Goal: Browse casually

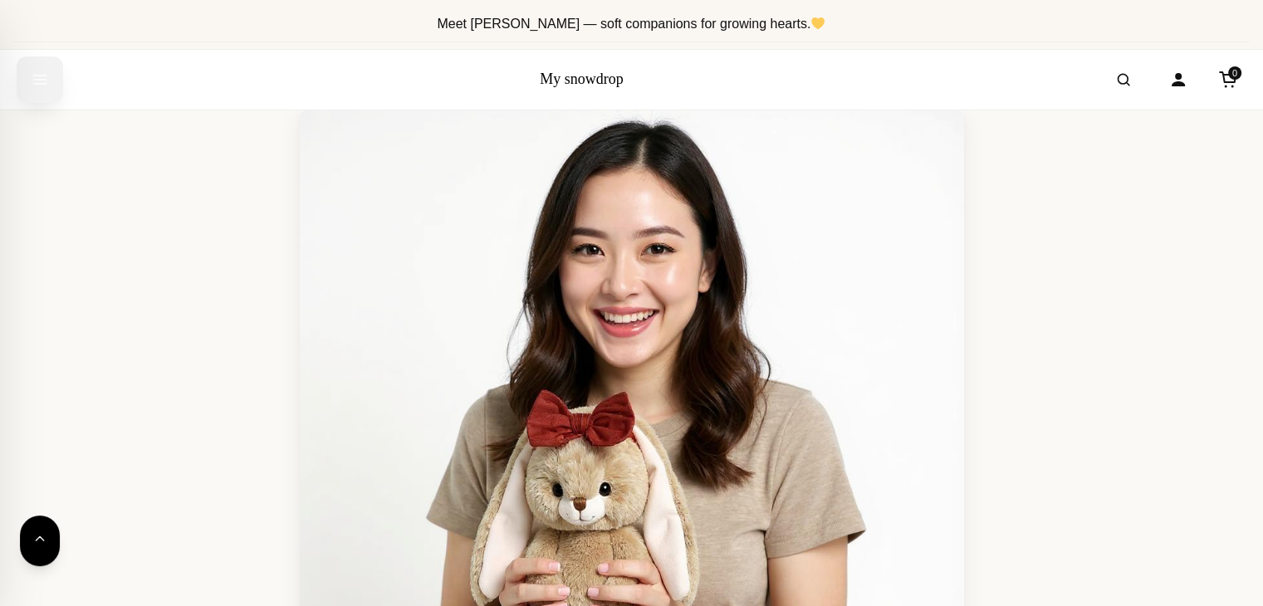
click at [33, 86] on icon "Open menu" at bounding box center [40, 80] width 17 height 30
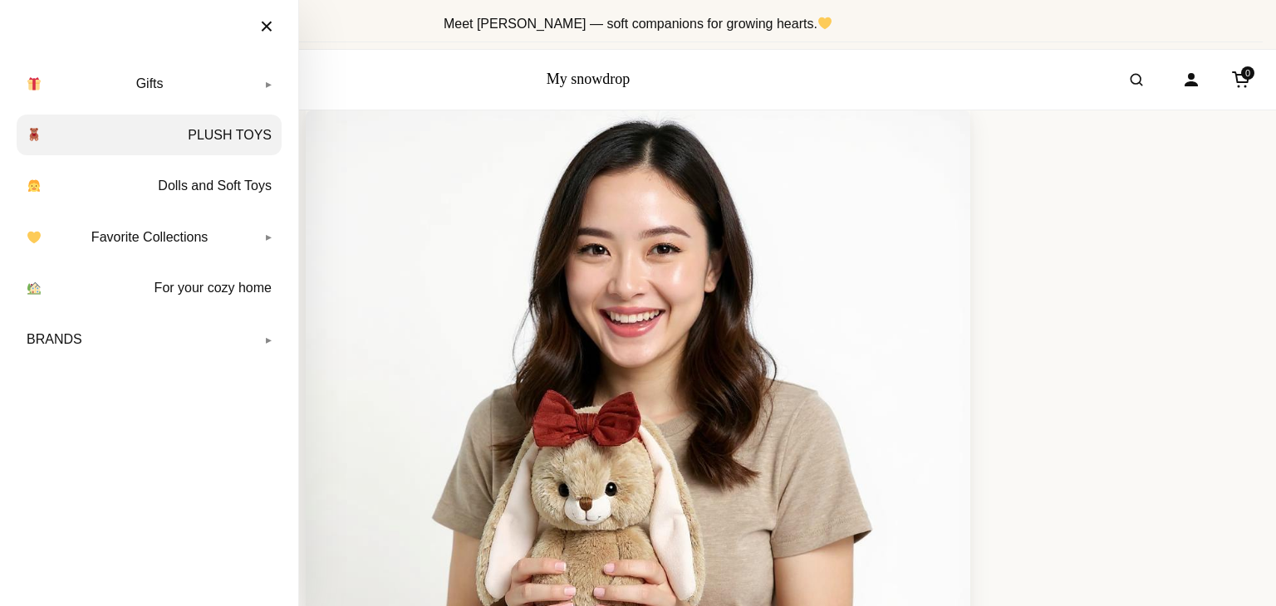
click at [226, 139] on link "PLUSH TOYS" at bounding box center [149, 136] width 265 height 42
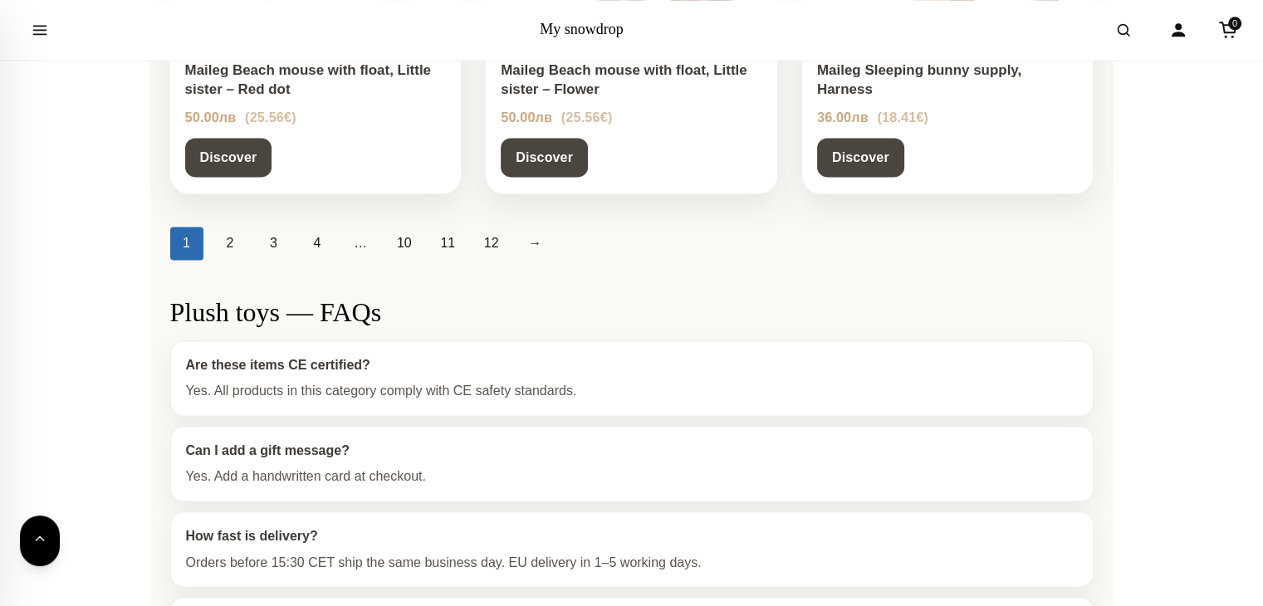
scroll to position [2242, 0]
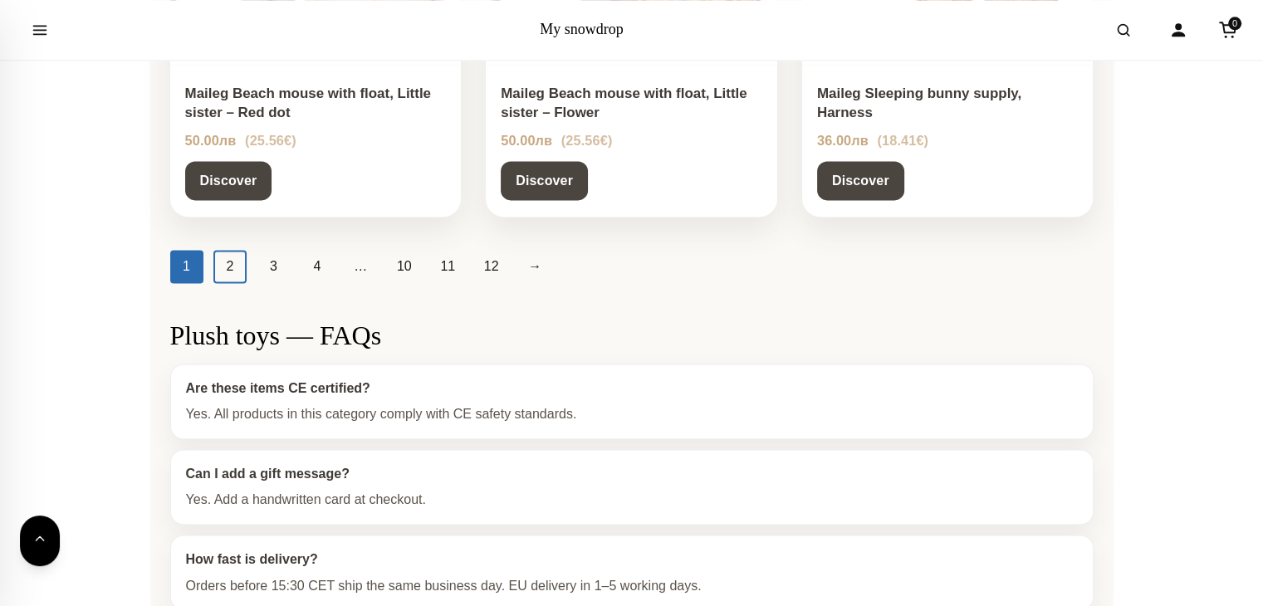
click at [233, 273] on link "2" at bounding box center [229, 266] width 33 height 33
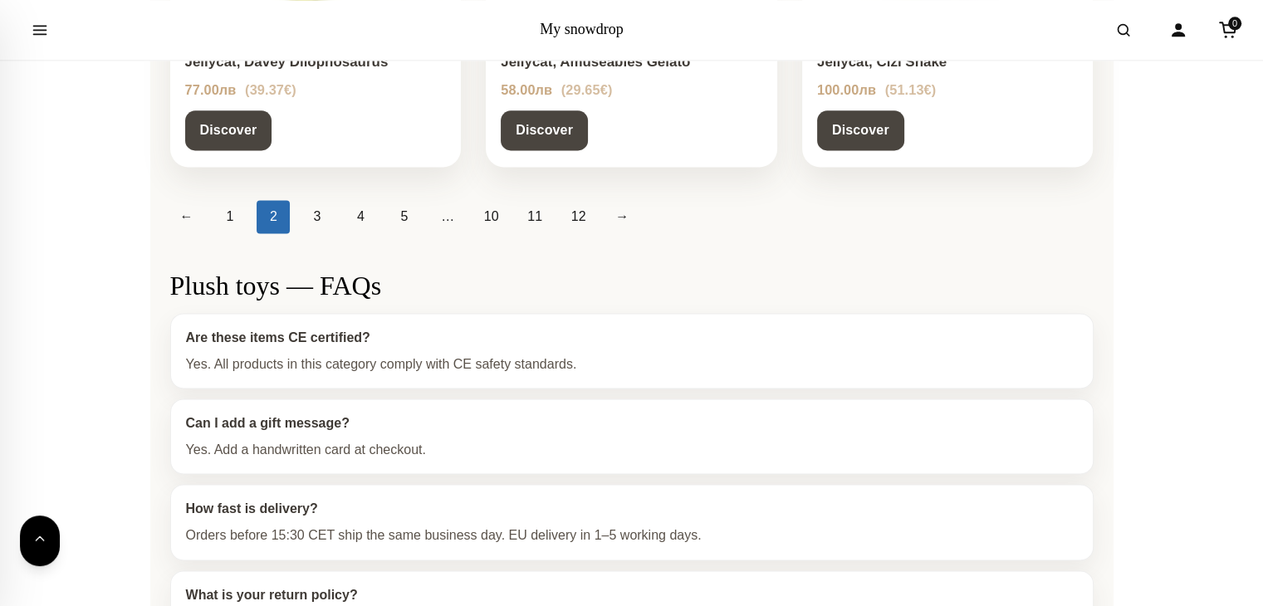
scroll to position [2325, 0]
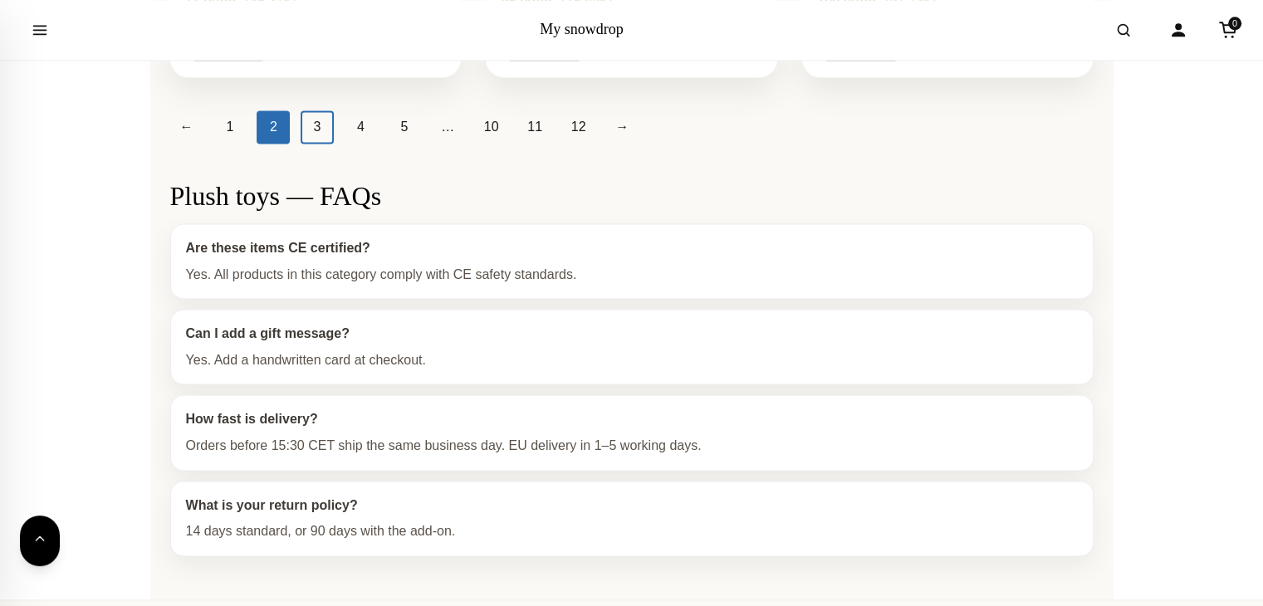
click at [324, 130] on link "3" at bounding box center [317, 126] width 33 height 33
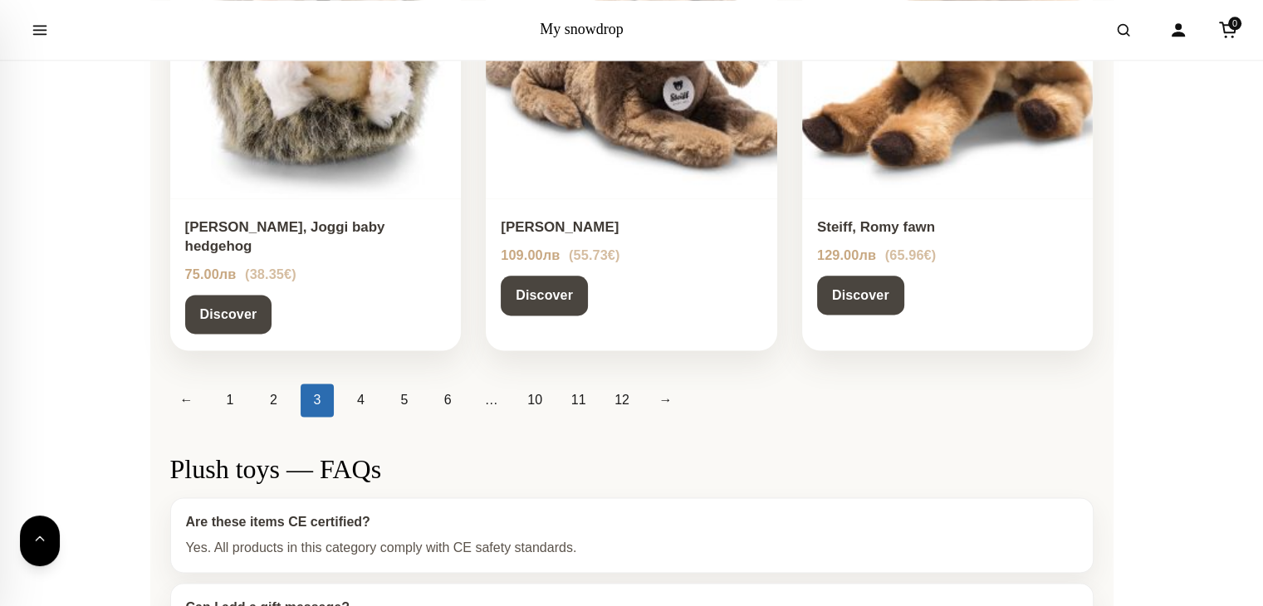
scroll to position [2242, 0]
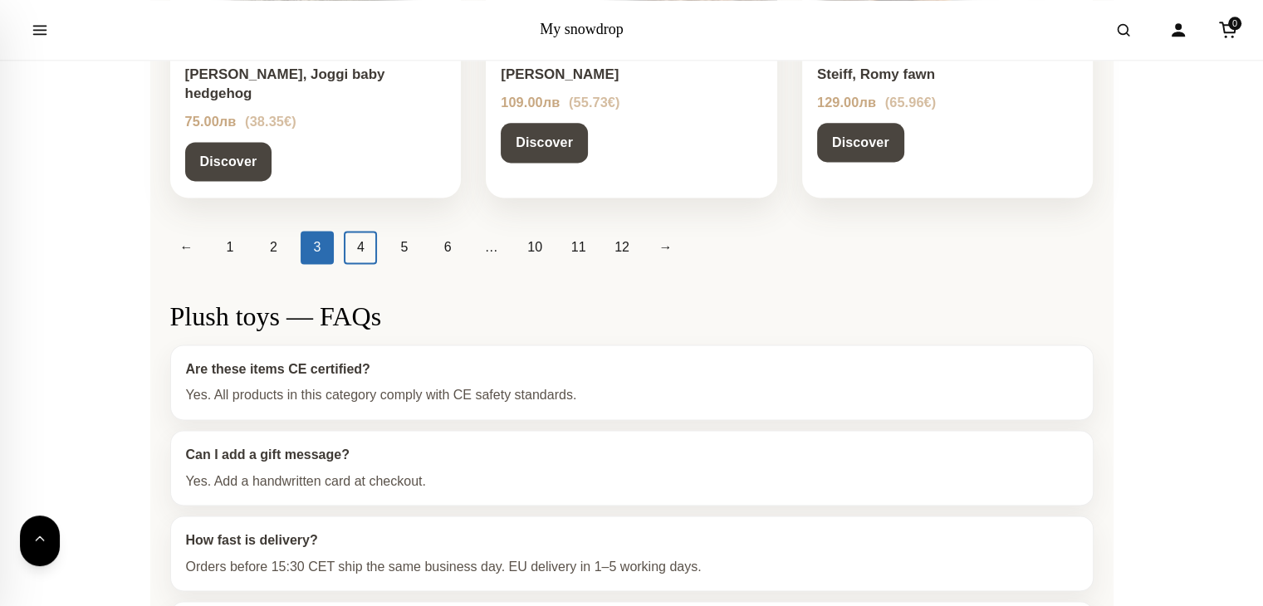
click at [362, 231] on link "4" at bounding box center [360, 247] width 33 height 33
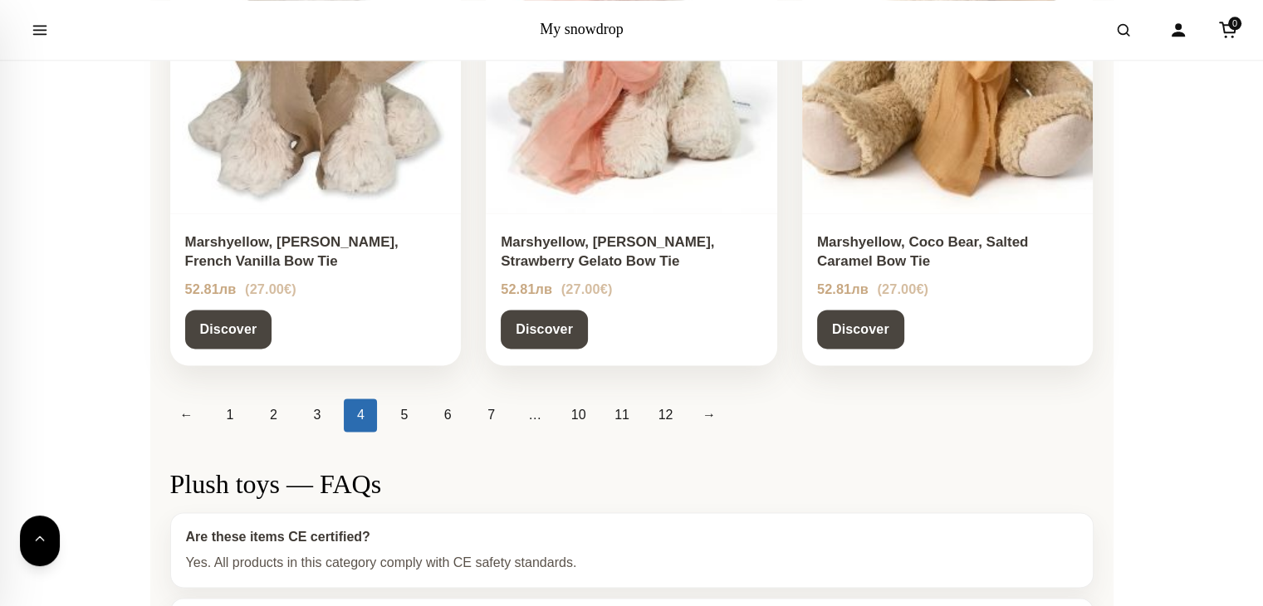
scroll to position [2159, 0]
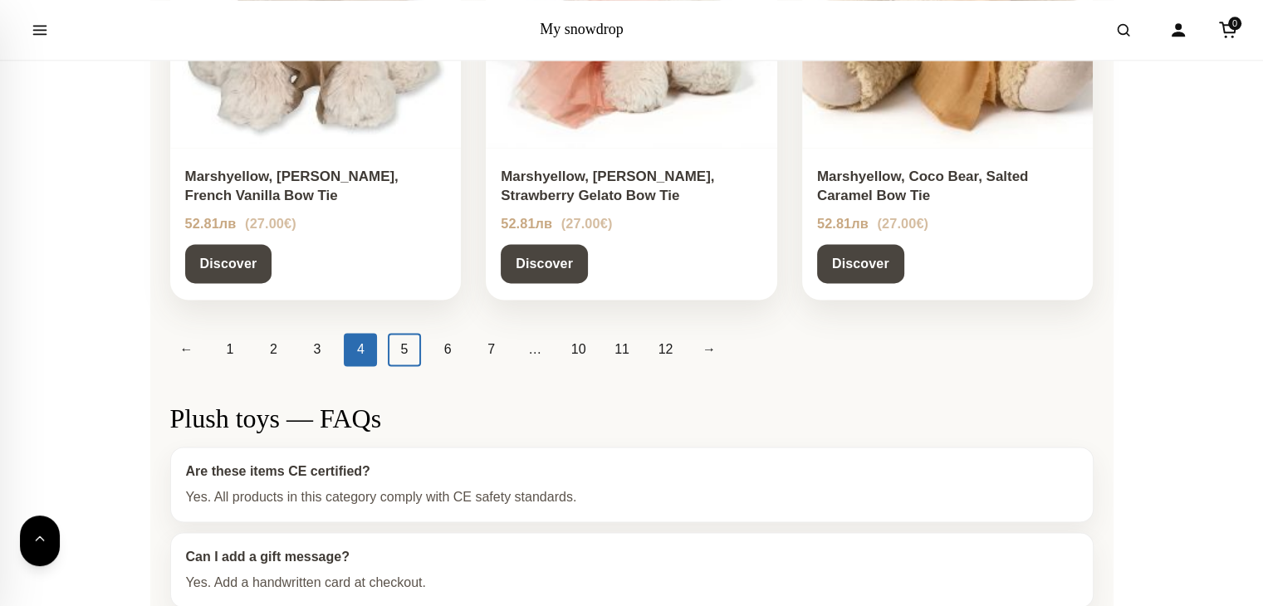
click at [402, 349] on link "5" at bounding box center [404, 349] width 33 height 33
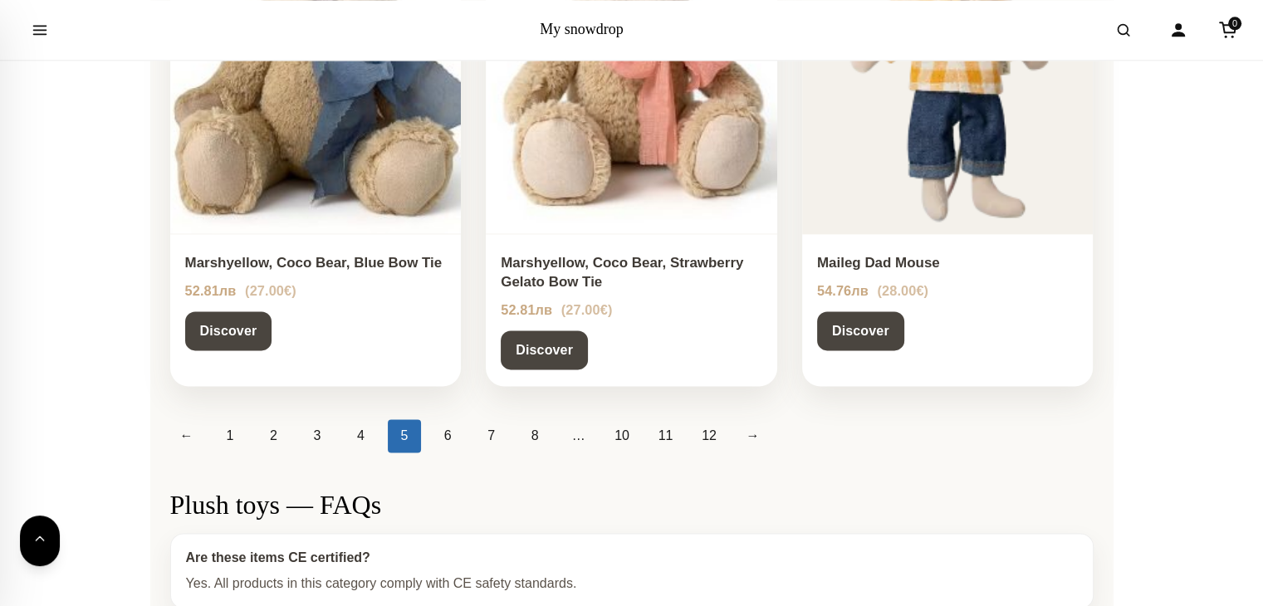
scroll to position [2159, 0]
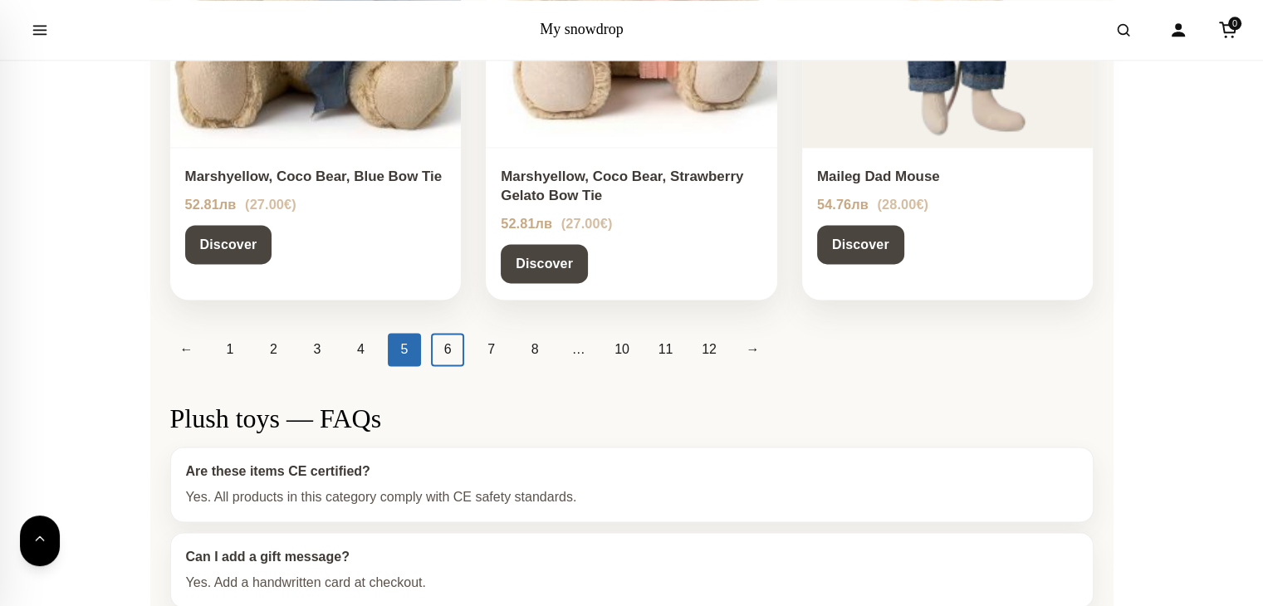
click at [445, 348] on link "6" at bounding box center [447, 349] width 33 height 33
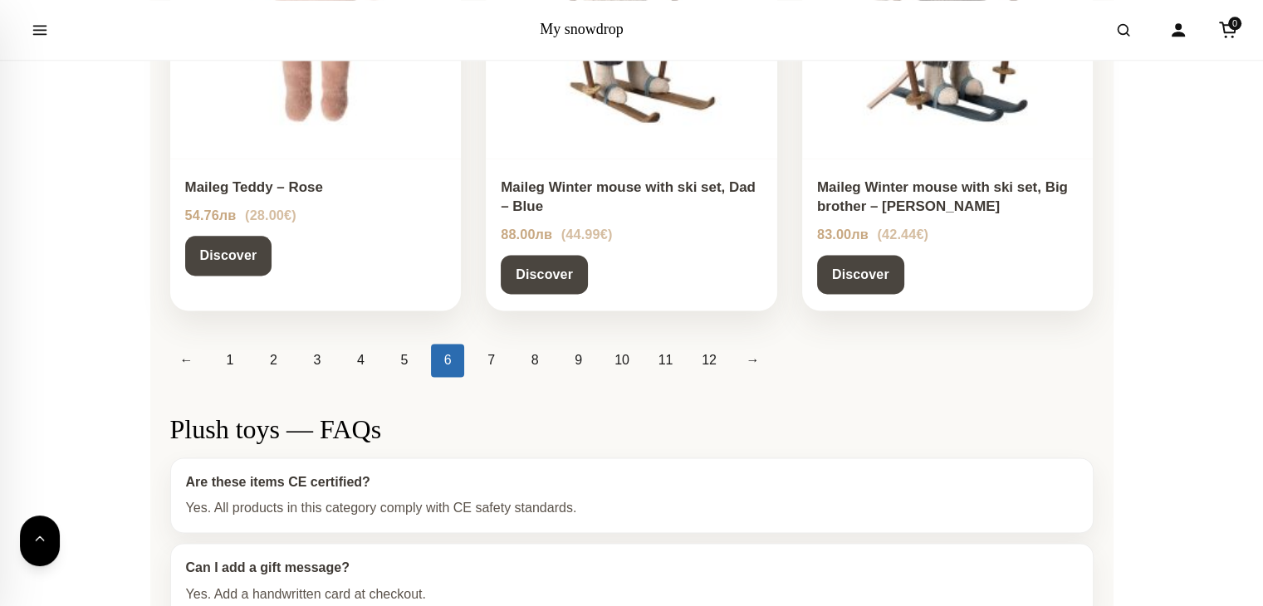
scroll to position [2159, 0]
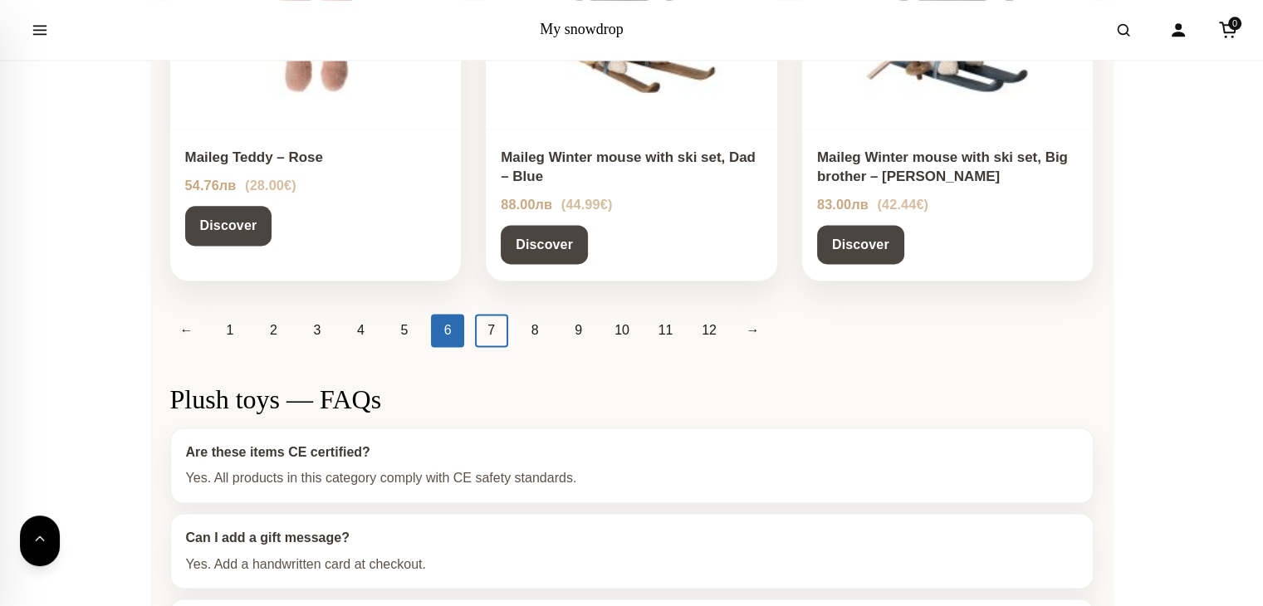
click at [482, 323] on link "7" at bounding box center [491, 330] width 33 height 33
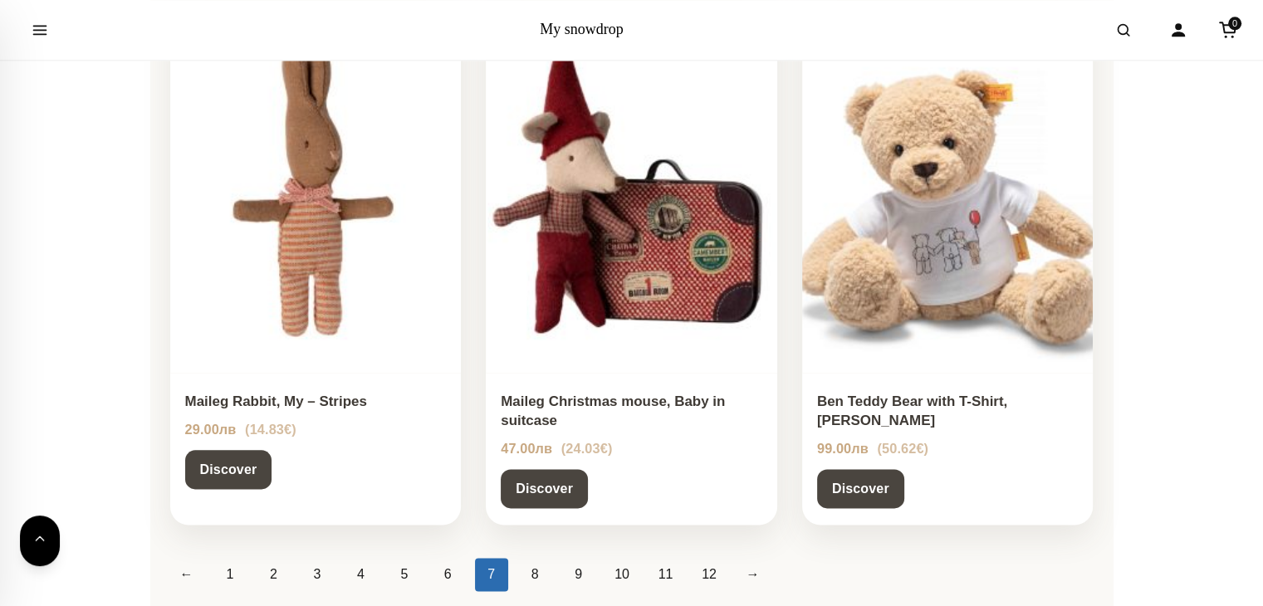
scroll to position [2076, 0]
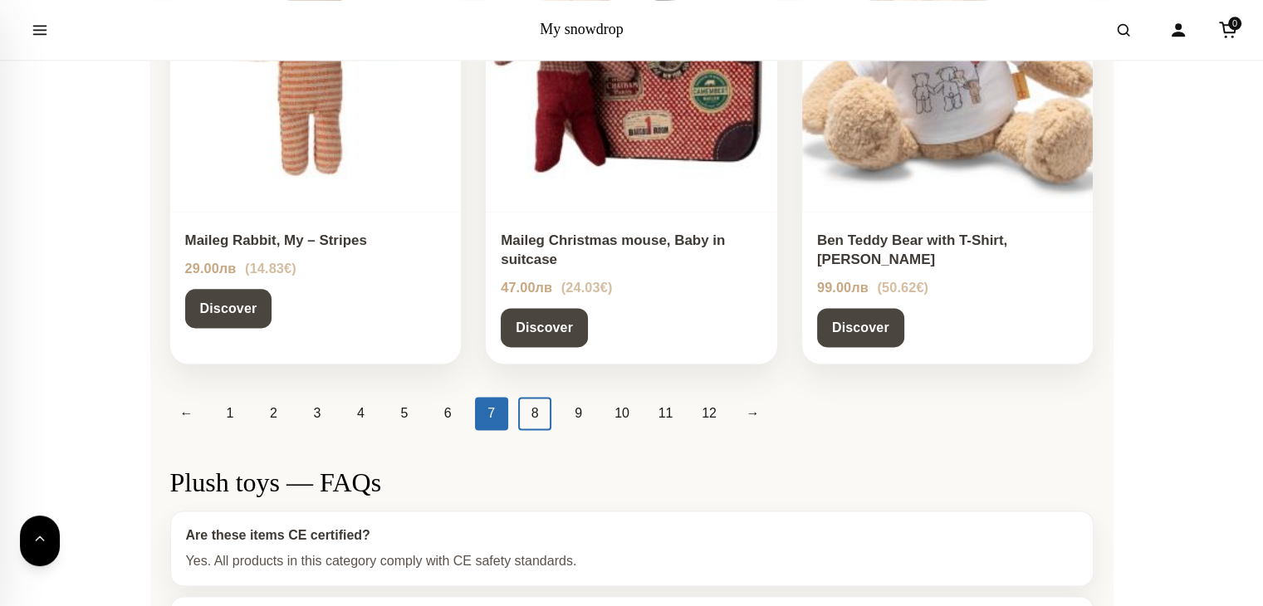
click at [527, 397] on link "8" at bounding box center [534, 413] width 33 height 33
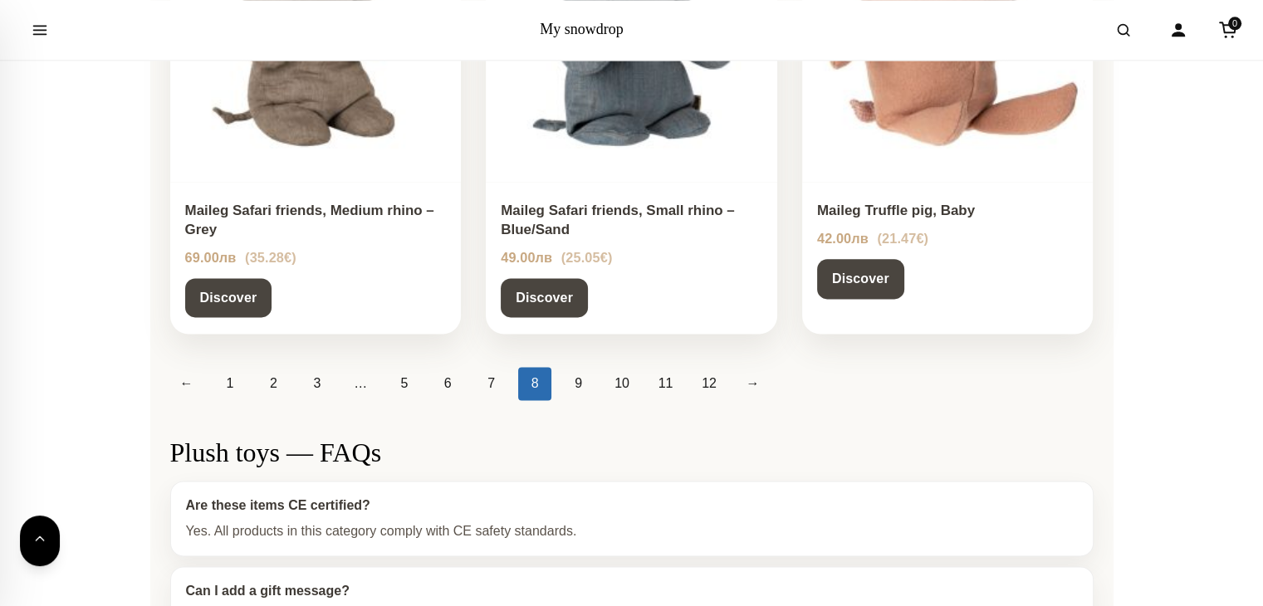
scroll to position [2325, 0]
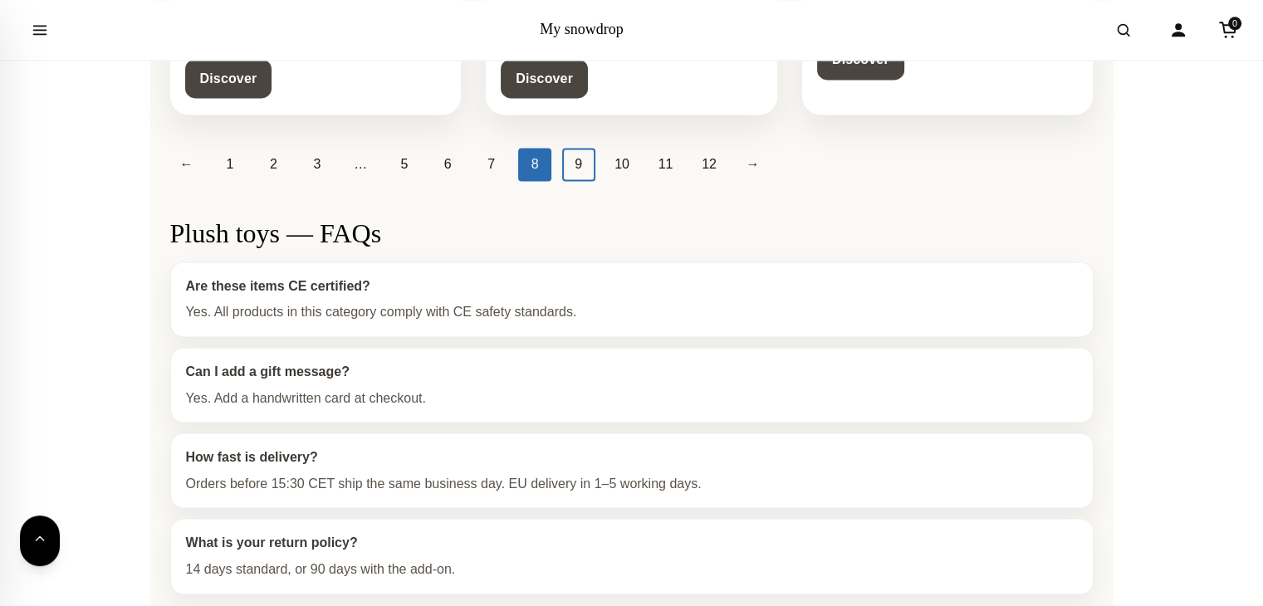
click at [585, 174] on link "9" at bounding box center [578, 164] width 33 height 33
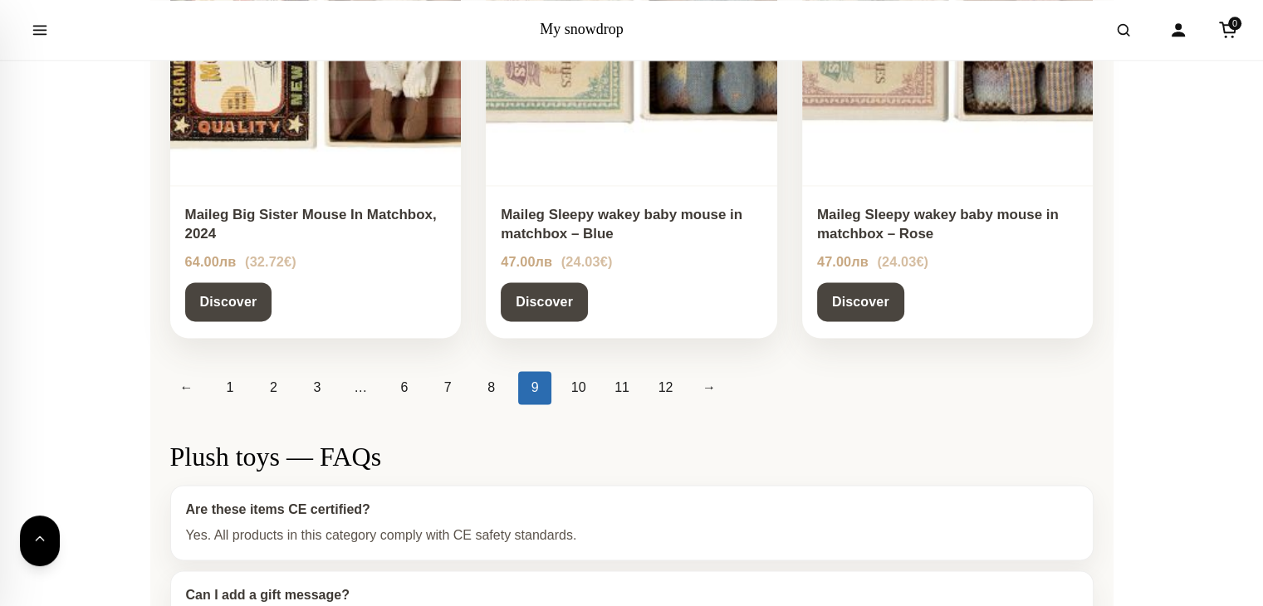
scroll to position [2159, 0]
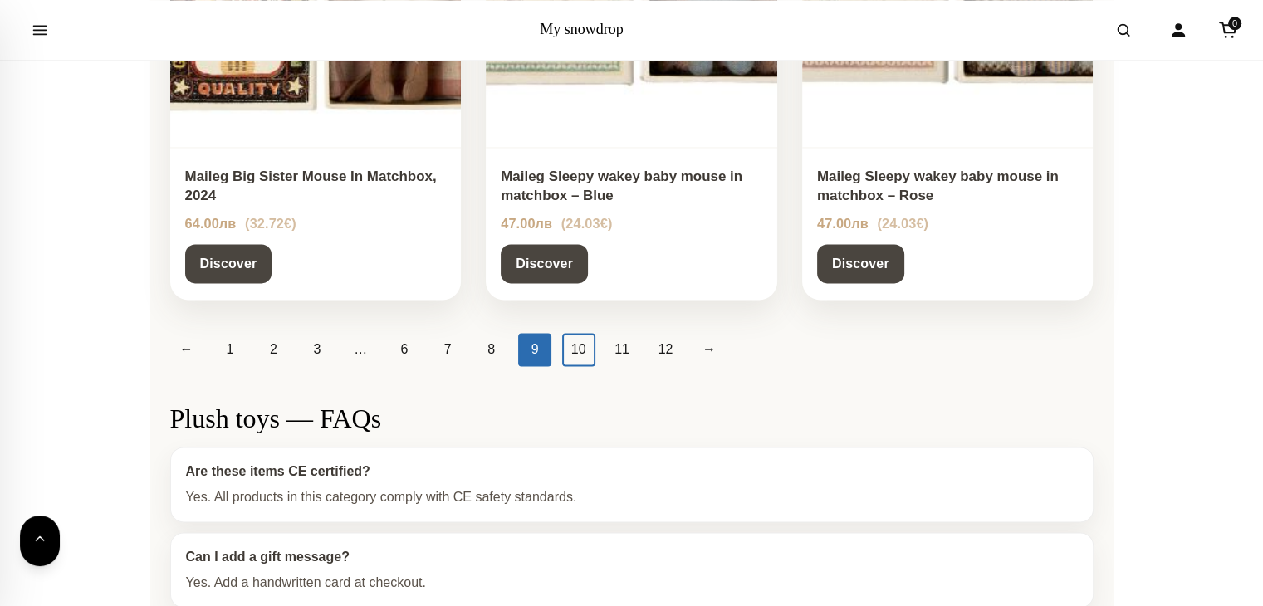
click at [581, 349] on link "10" at bounding box center [578, 349] width 33 height 33
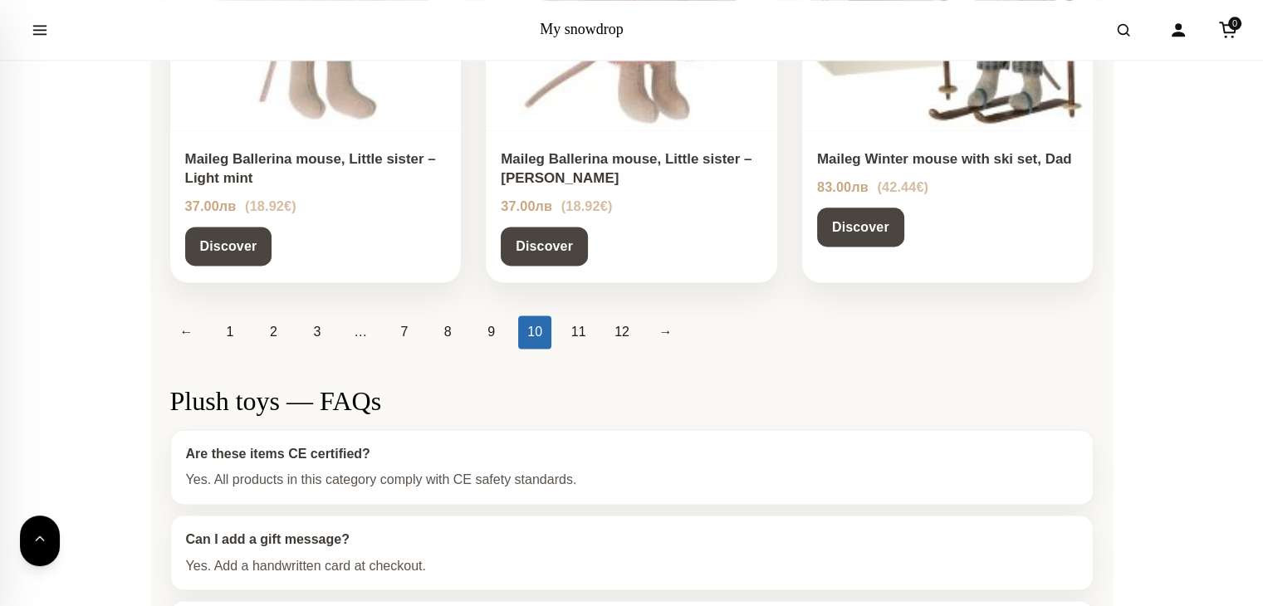
scroll to position [2159, 0]
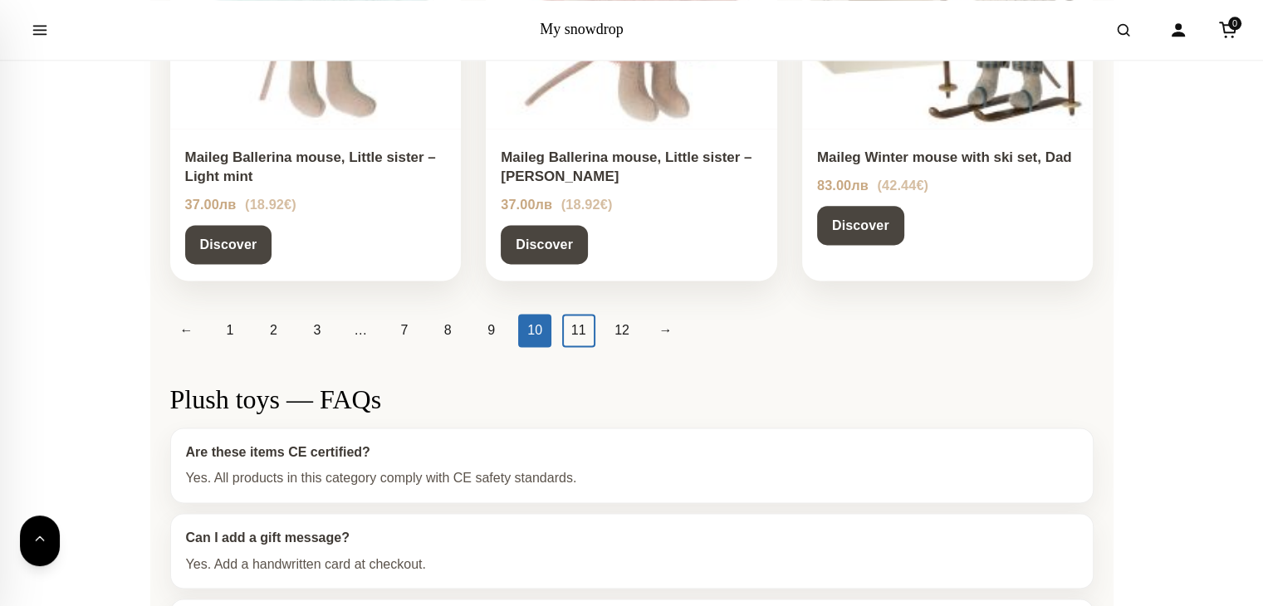
click at [585, 330] on link "11" at bounding box center [578, 330] width 33 height 33
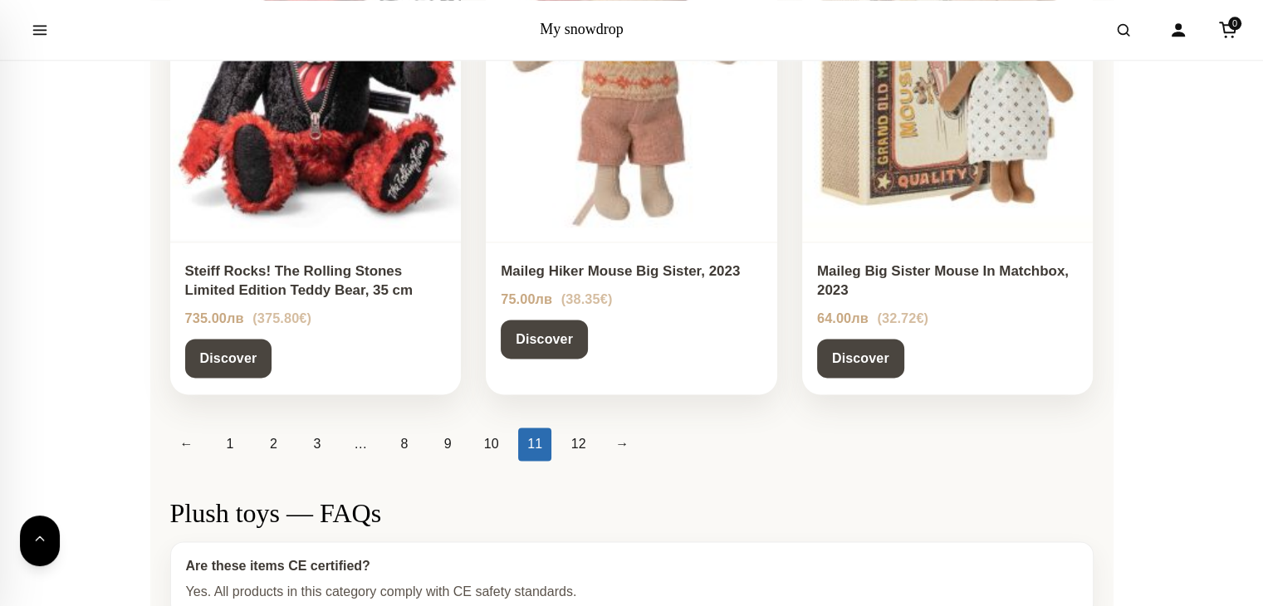
scroll to position [2076, 0]
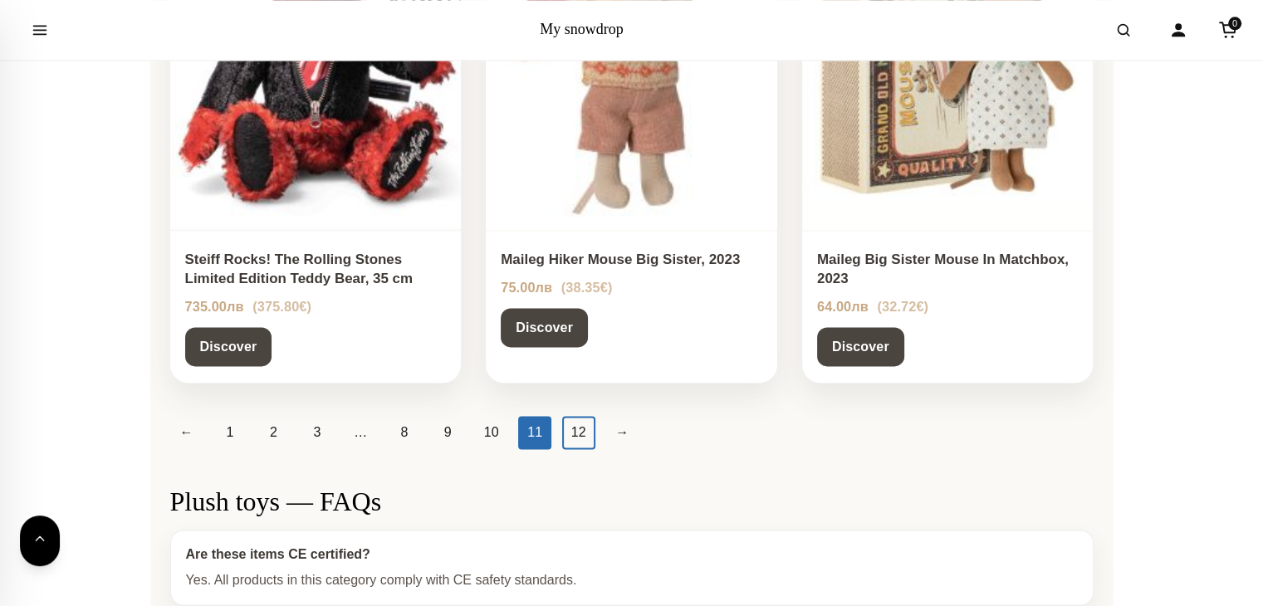
click at [567, 419] on link "12" at bounding box center [578, 432] width 33 height 33
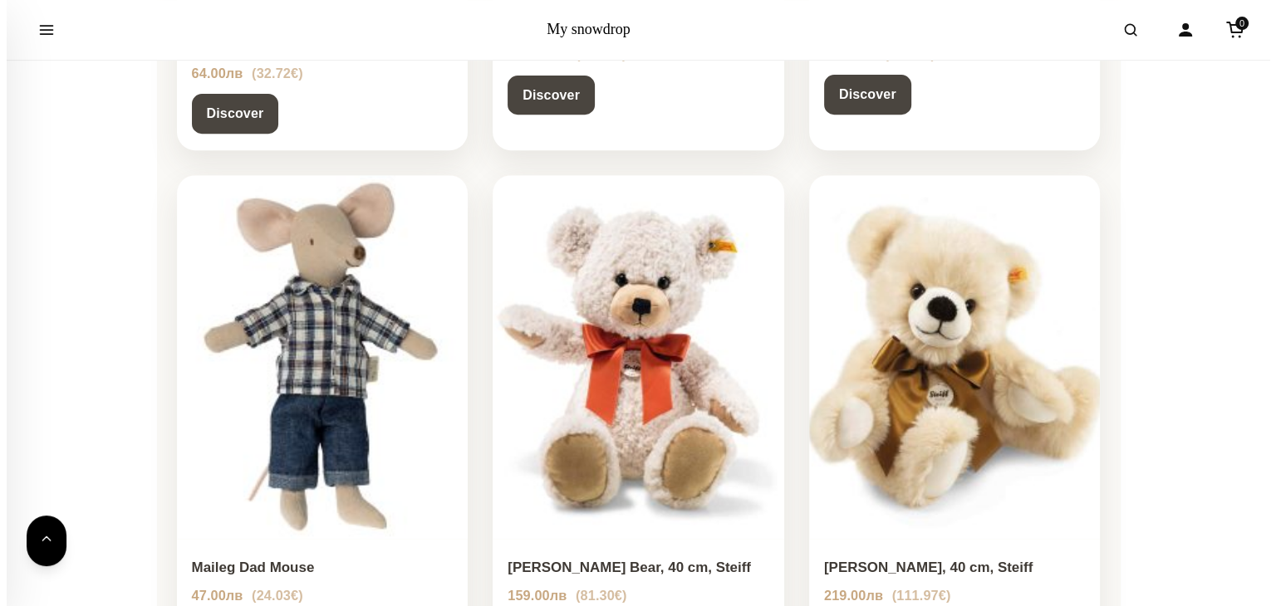
scroll to position [498, 0]
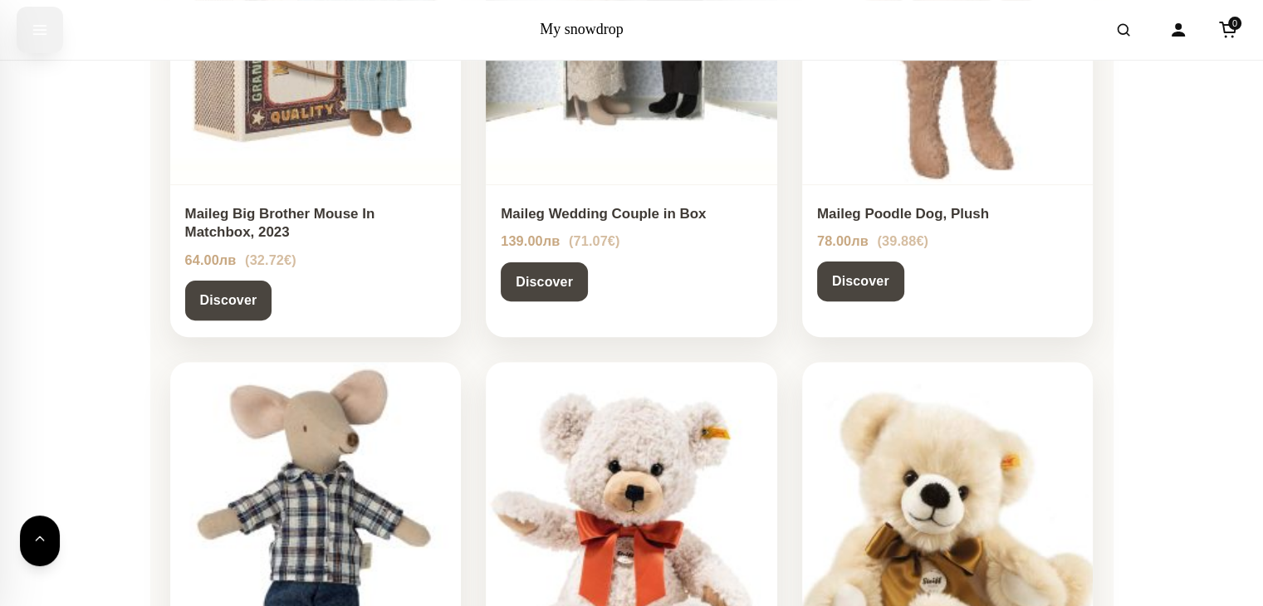
click at [42, 31] on icon "Open menu" at bounding box center [40, 30] width 17 height 30
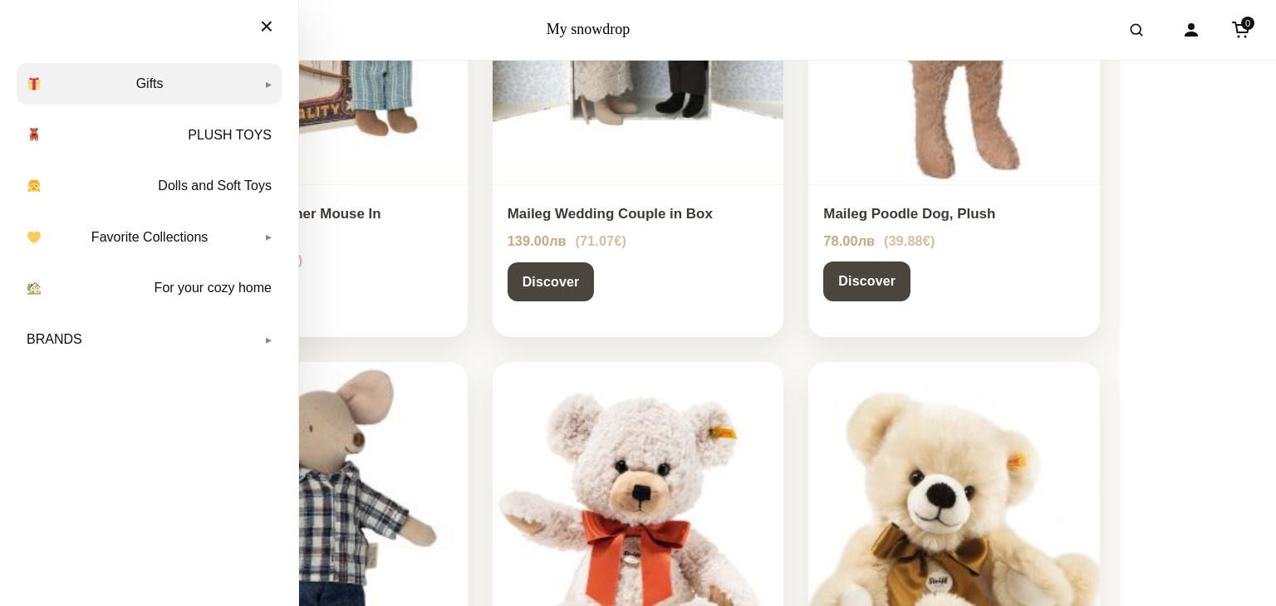
click at [151, 80] on link "Gifts" at bounding box center [149, 84] width 265 height 42
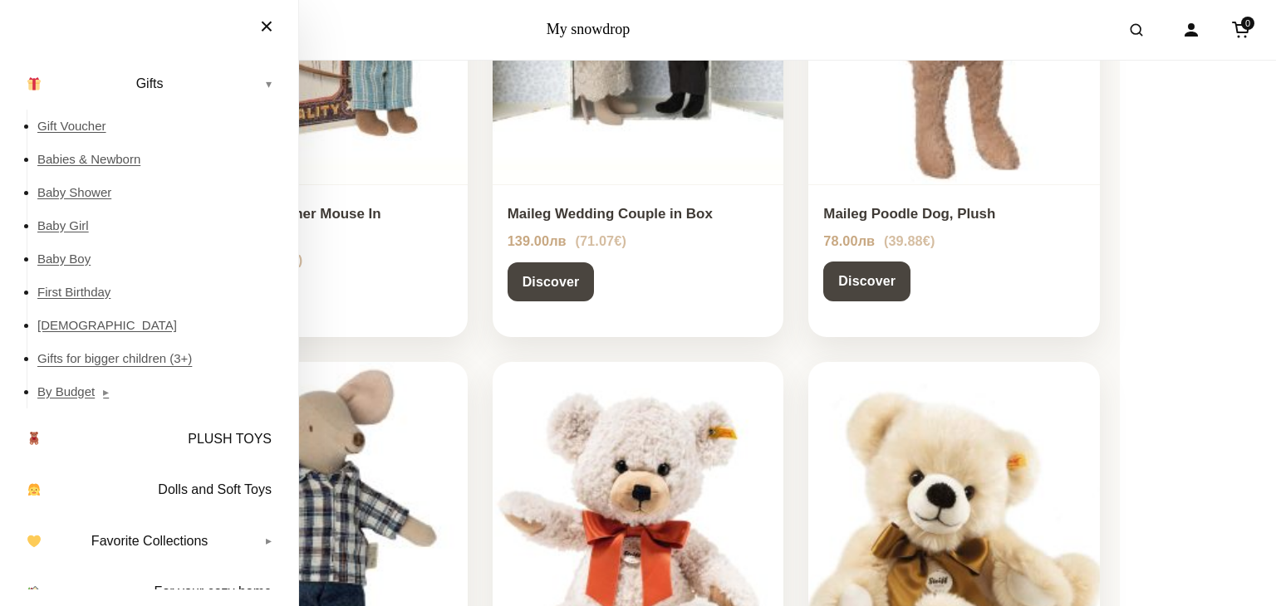
click at [113, 351] on link "Gifts for bigger children (3+)" at bounding box center [159, 358] width 244 height 33
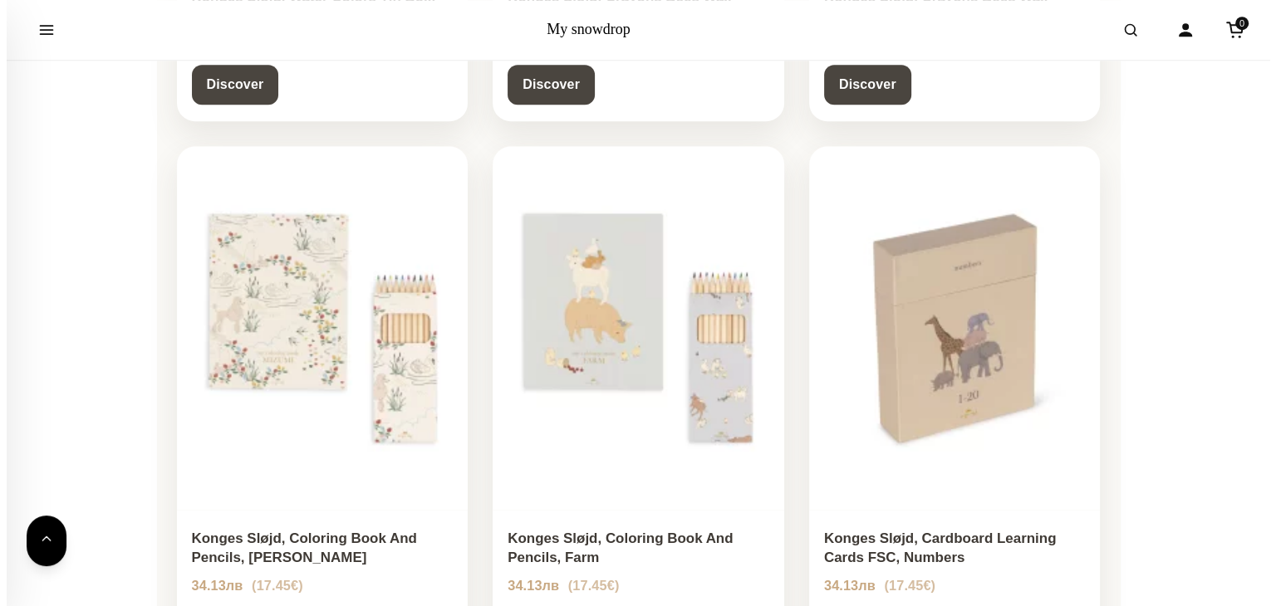
scroll to position [1246, 0]
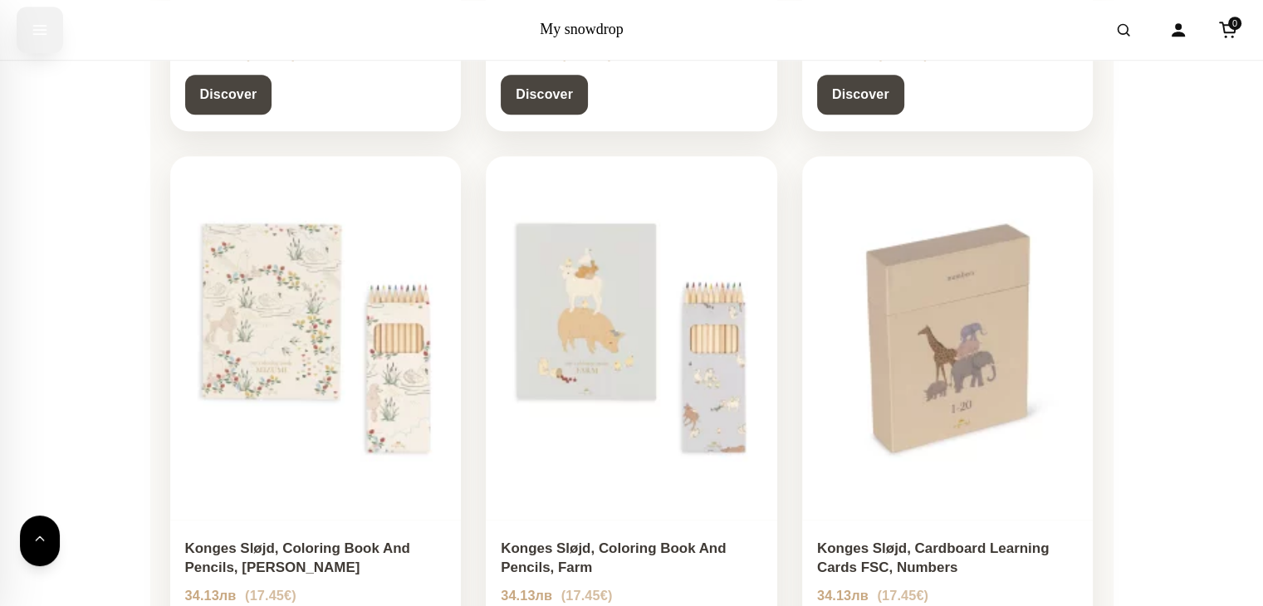
click at [44, 32] on icon "Open menu" at bounding box center [40, 30] width 17 height 30
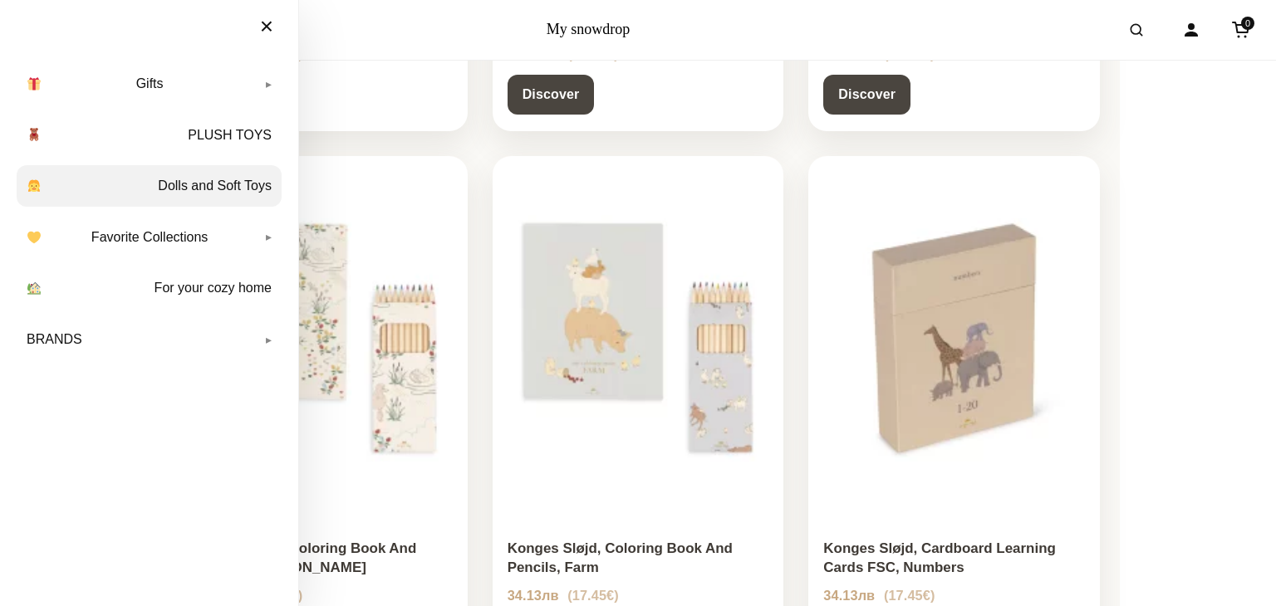
click at [166, 184] on link "Dolls and Soft Toys" at bounding box center [149, 186] width 265 height 42
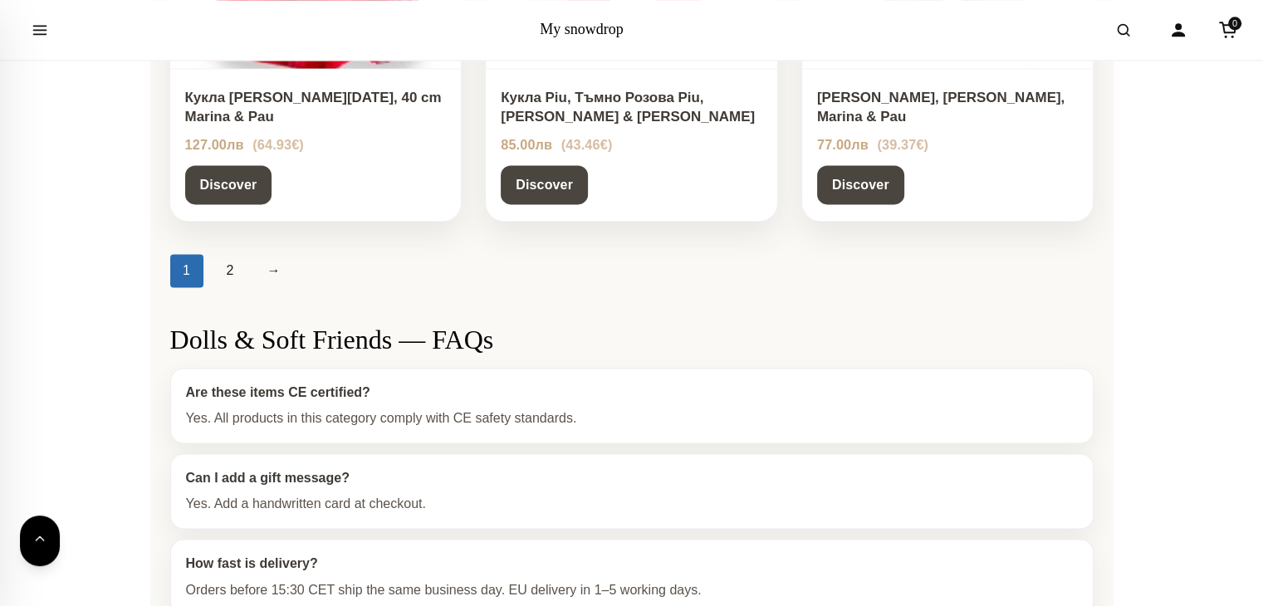
scroll to position [2242, 0]
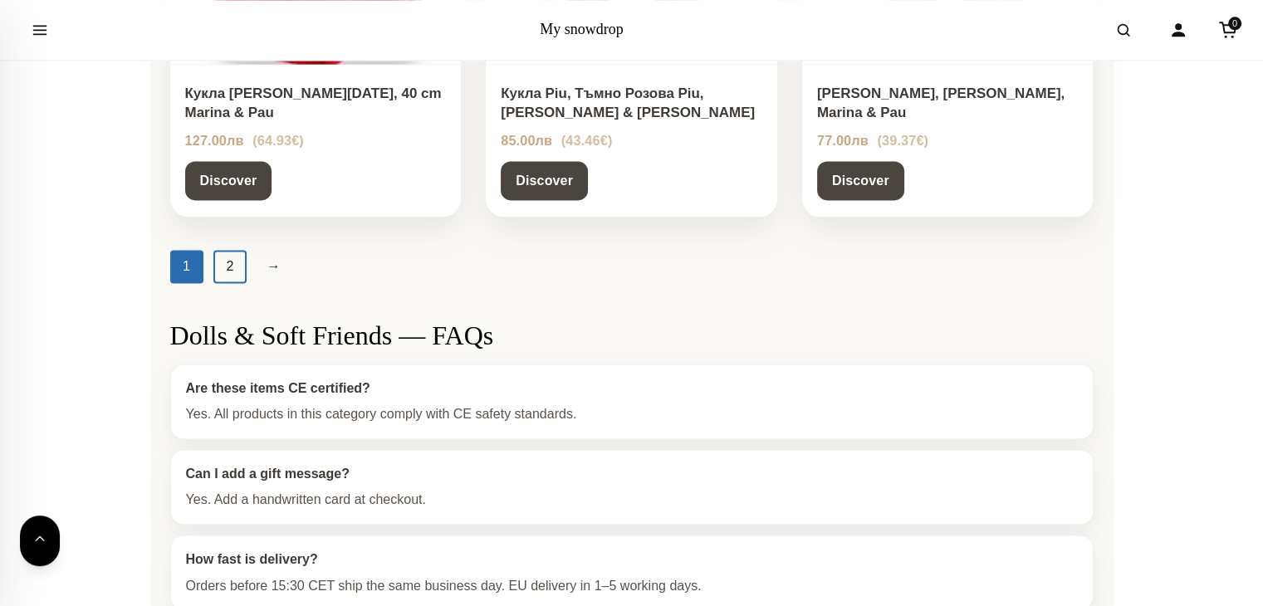
click at [223, 250] on link "2" at bounding box center [229, 266] width 33 height 33
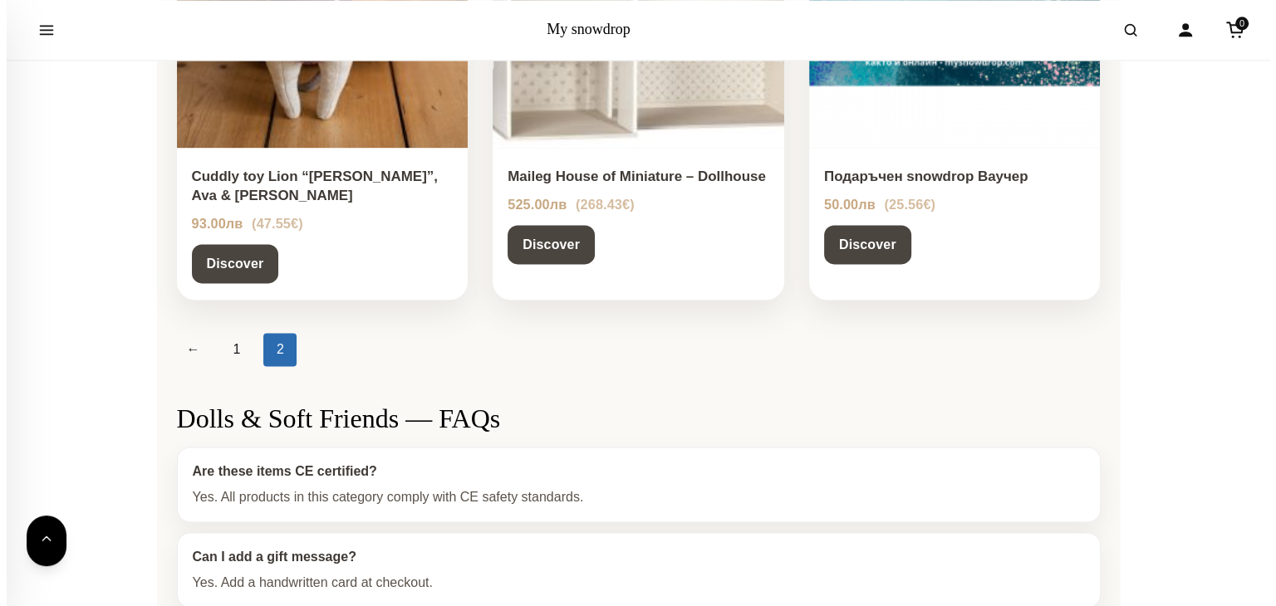
scroll to position [1827, 0]
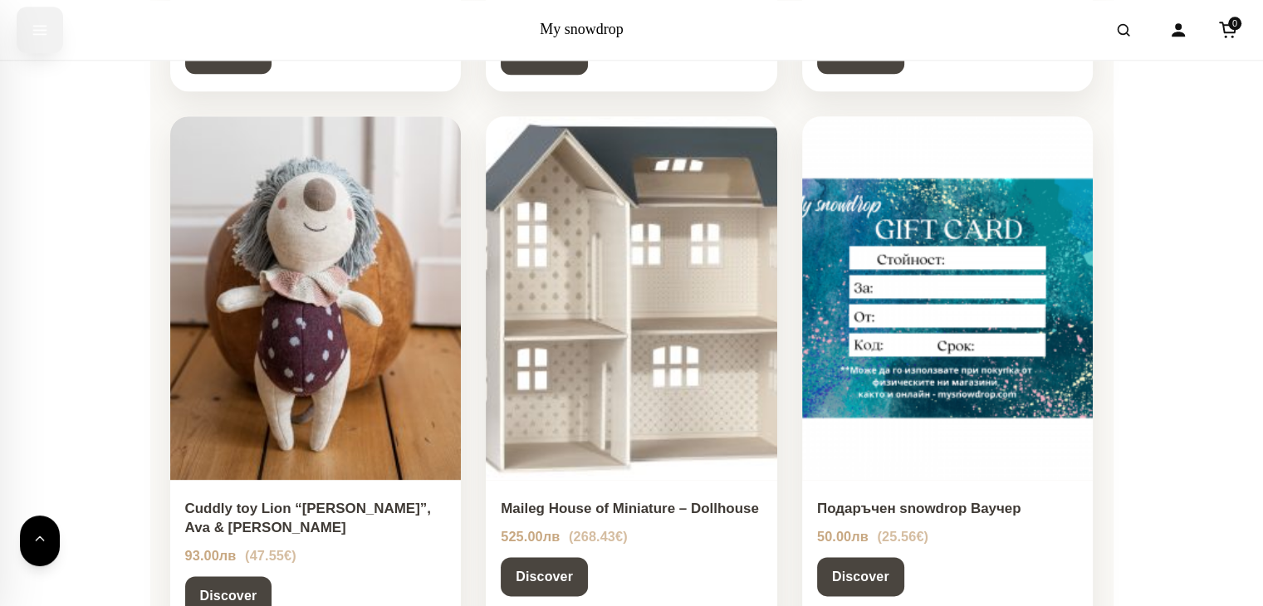
click at [45, 34] on icon "Open menu" at bounding box center [40, 30] width 12 height 8
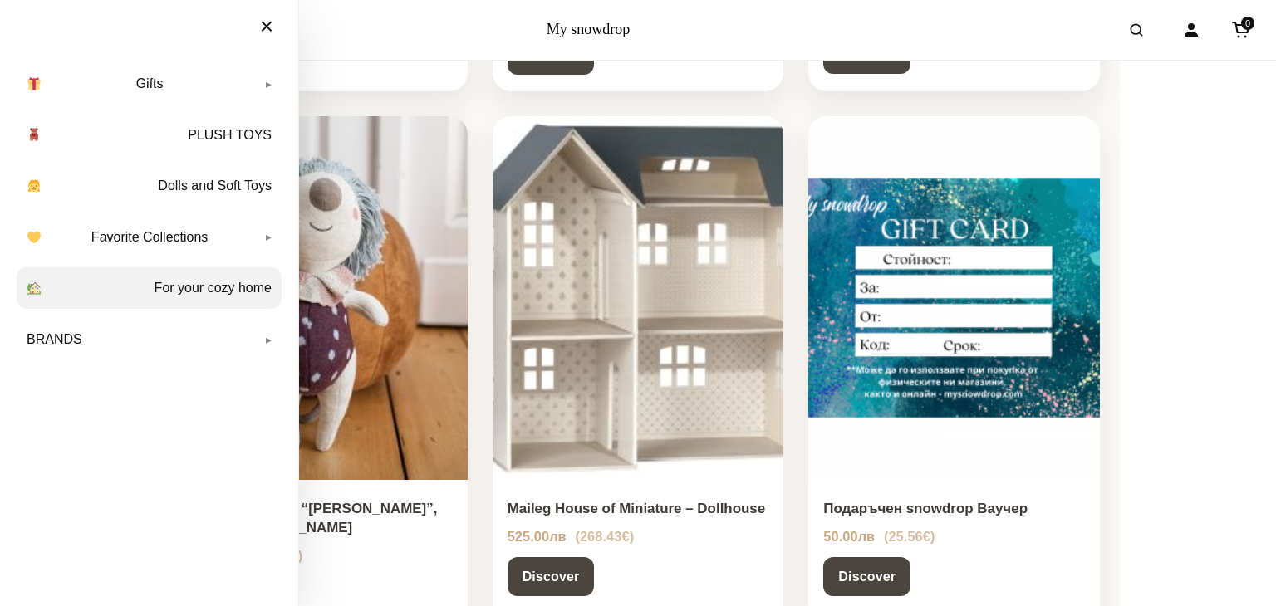
click at [206, 289] on link "For your cozy home" at bounding box center [149, 288] width 265 height 42
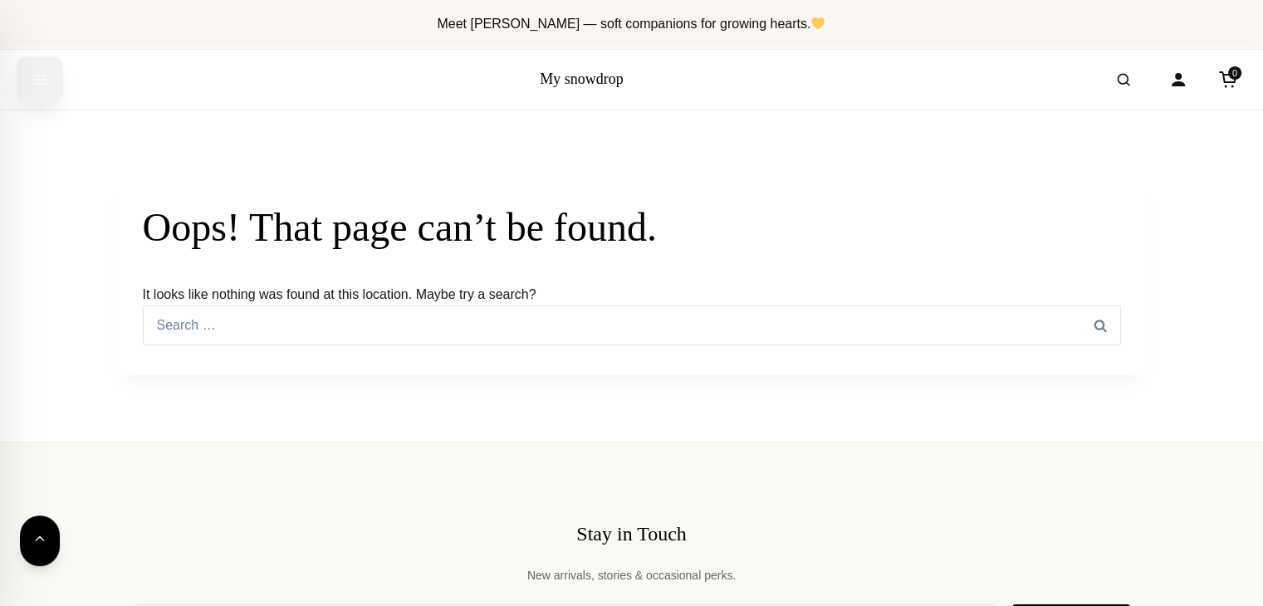
click at [39, 83] on icon "Open menu" at bounding box center [40, 80] width 12 height 8
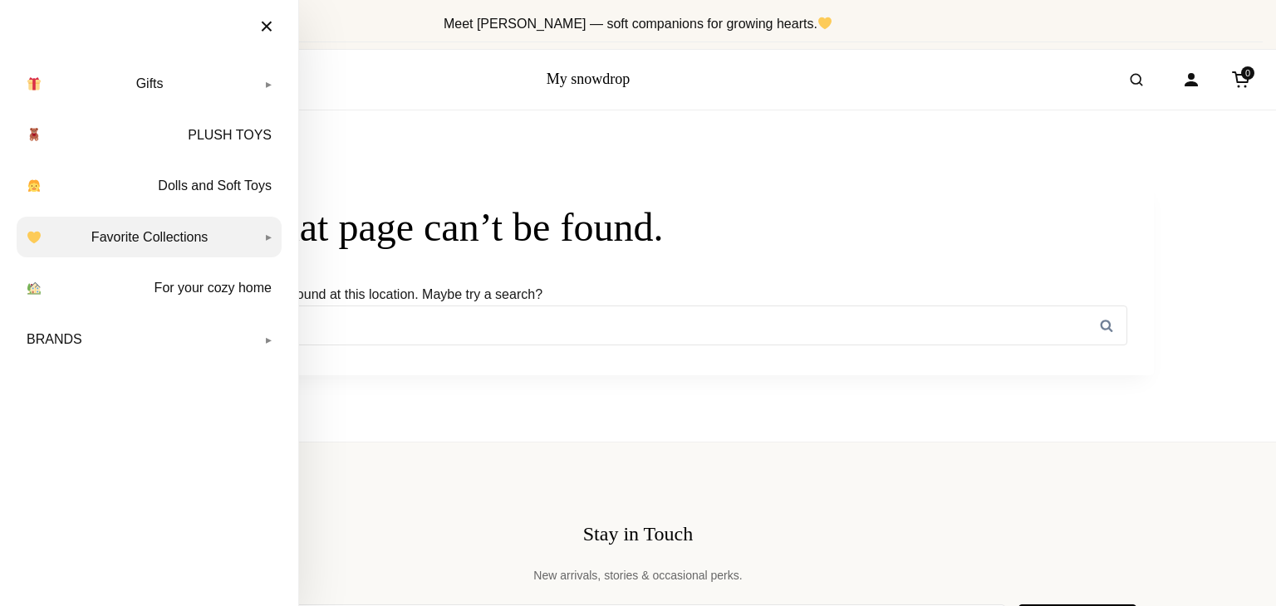
click at [143, 247] on link "Favorite Collections" at bounding box center [149, 238] width 265 height 42
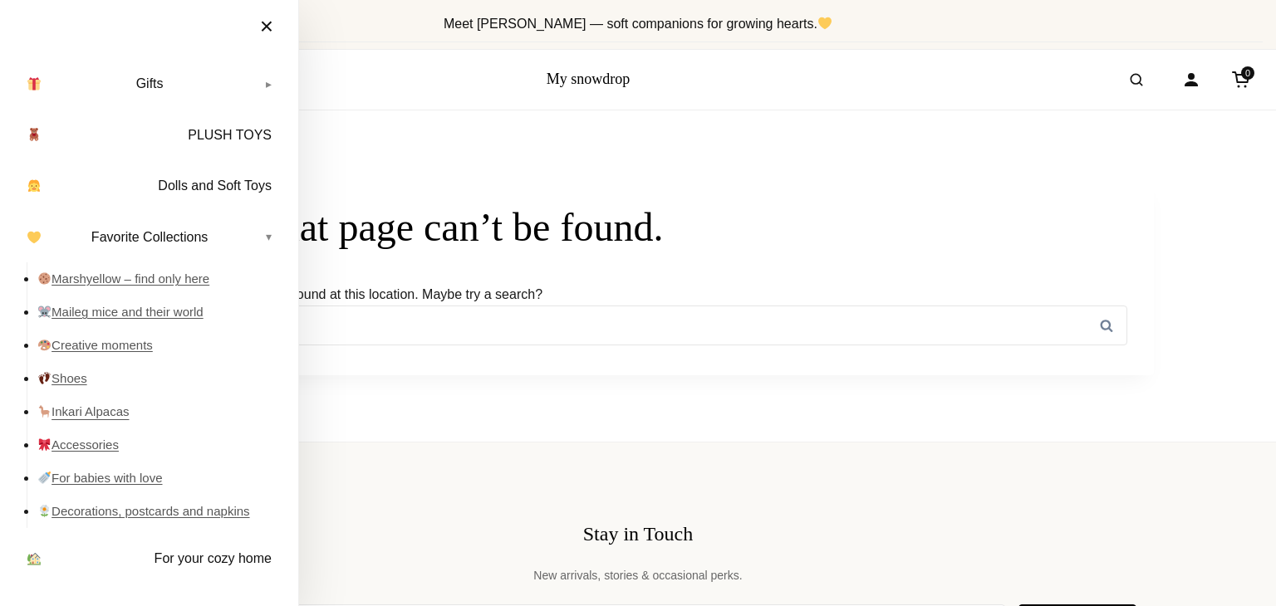
click at [97, 409] on link "Inkari Alpacas" at bounding box center [159, 411] width 244 height 33
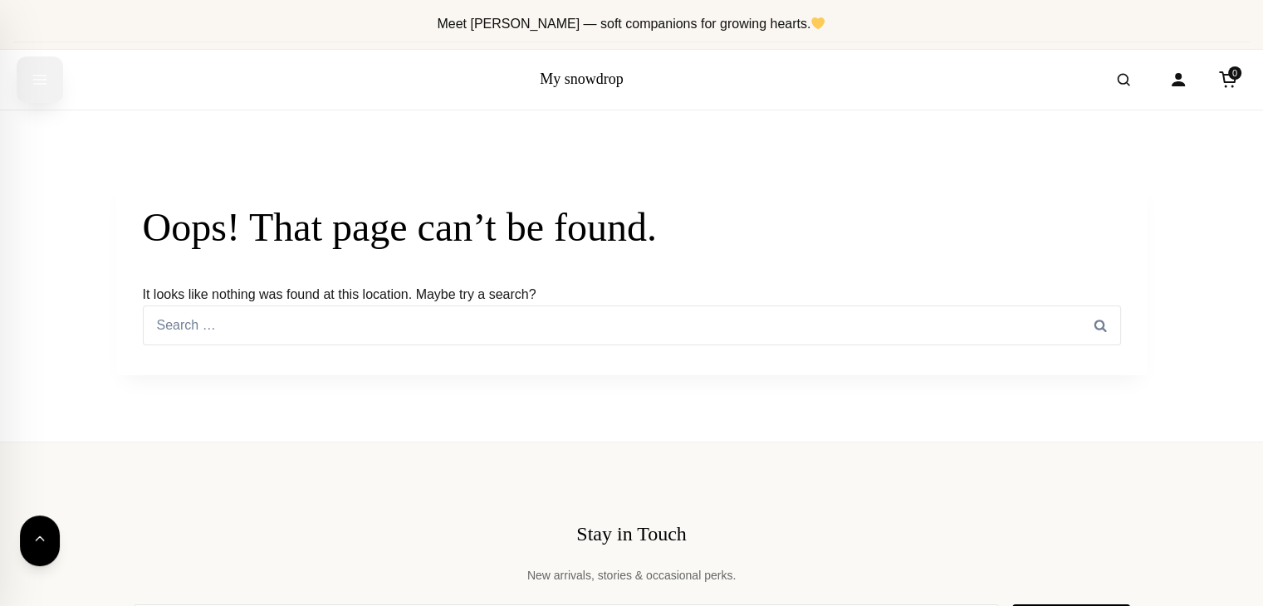
click at [43, 82] on icon "Open menu" at bounding box center [40, 80] width 12 height 8
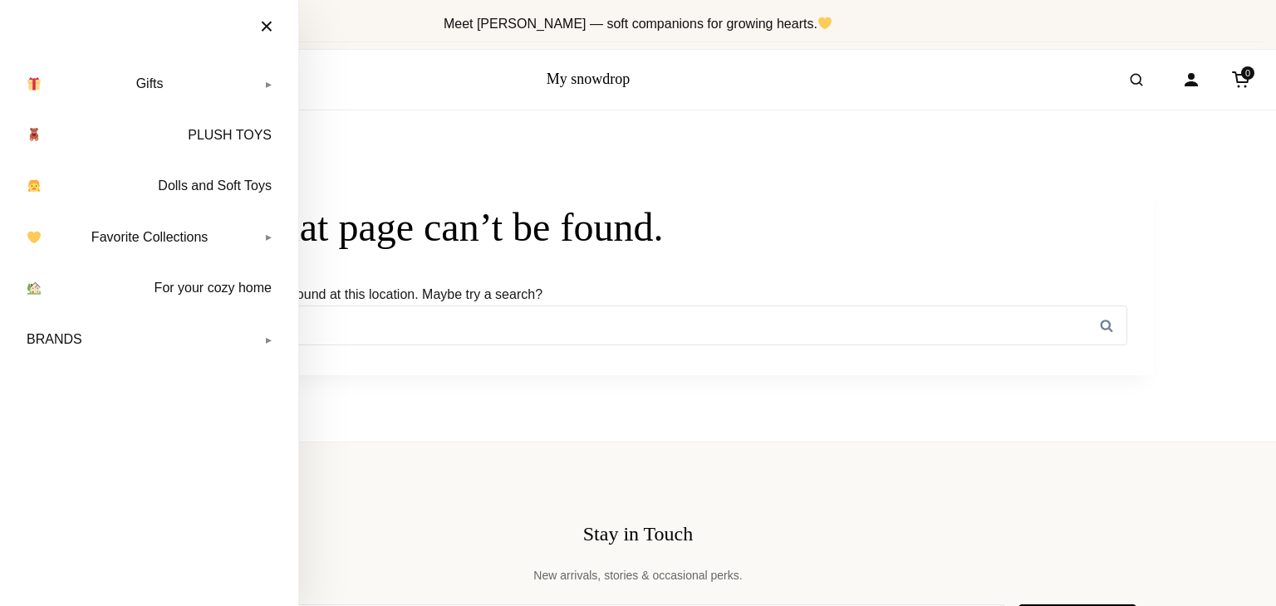
click at [72, 90] on link "Gifts" at bounding box center [149, 84] width 265 height 42
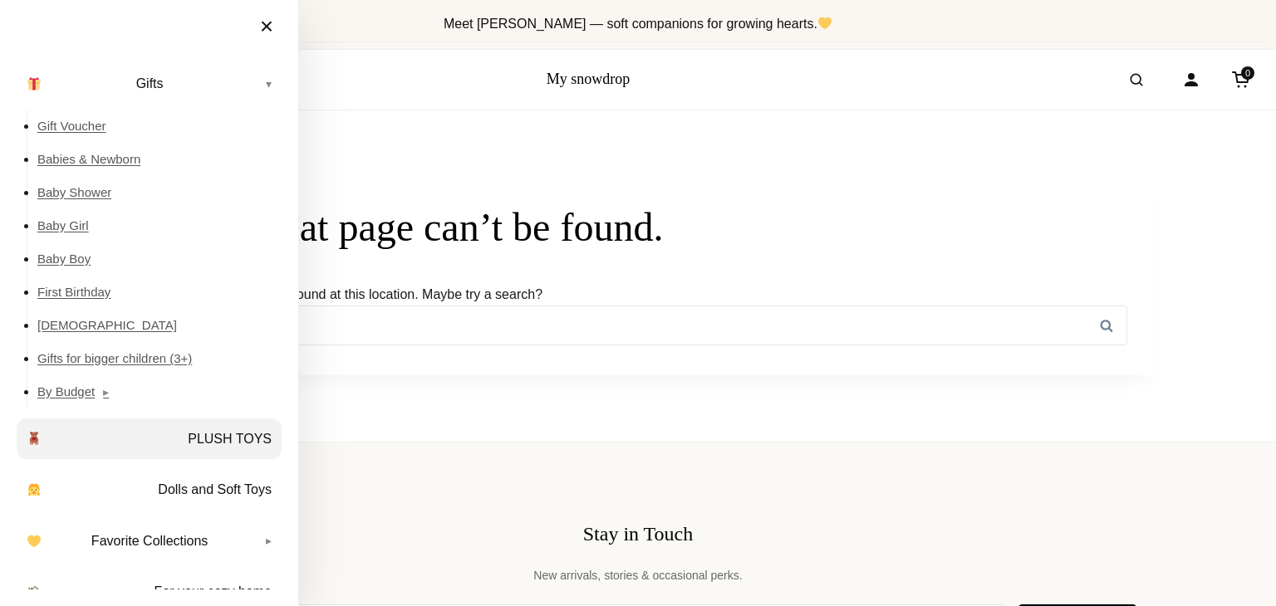
click at [208, 446] on link "PLUSH TOYS" at bounding box center [149, 440] width 265 height 42
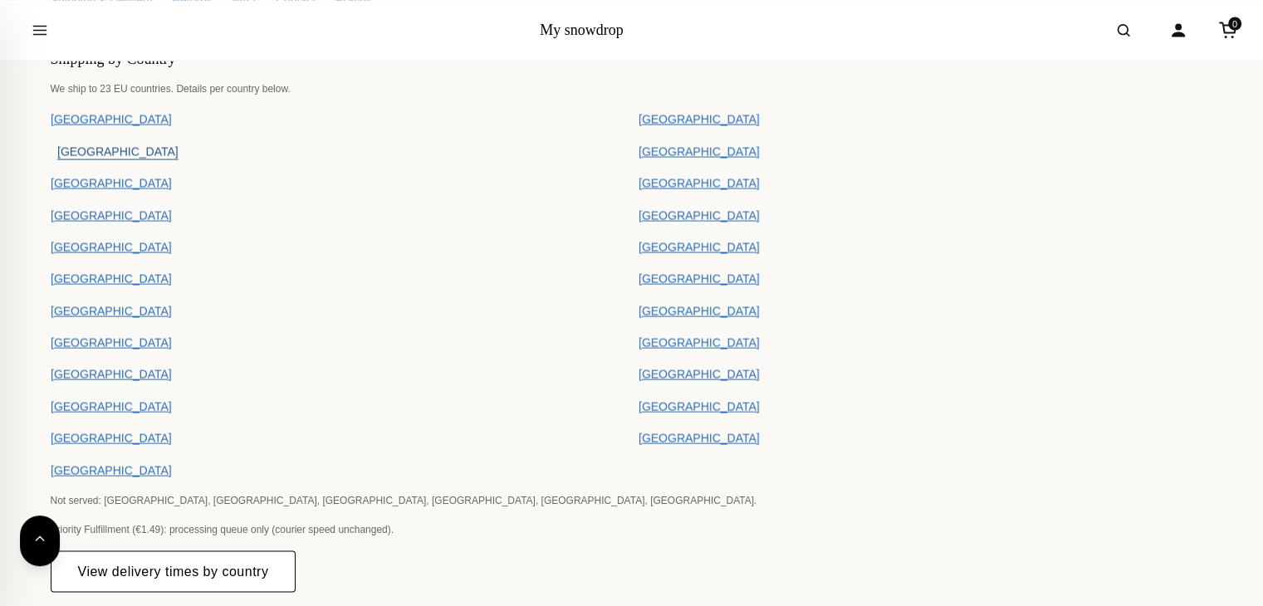
scroll to position [3239, 0]
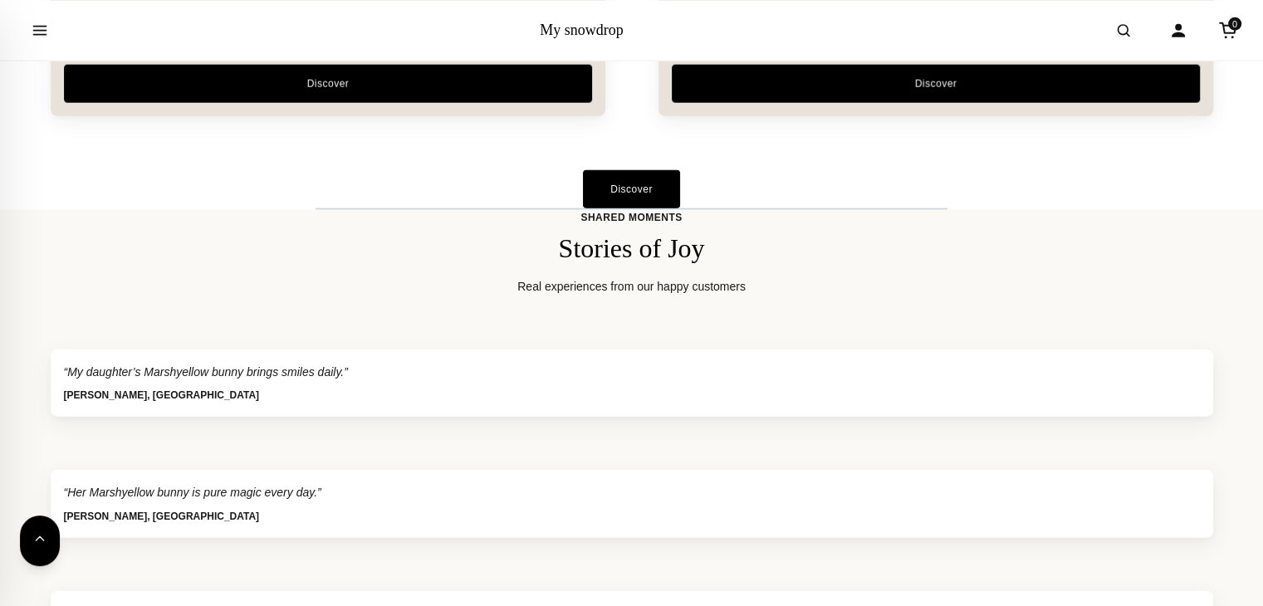
scroll to position [4069, 0]
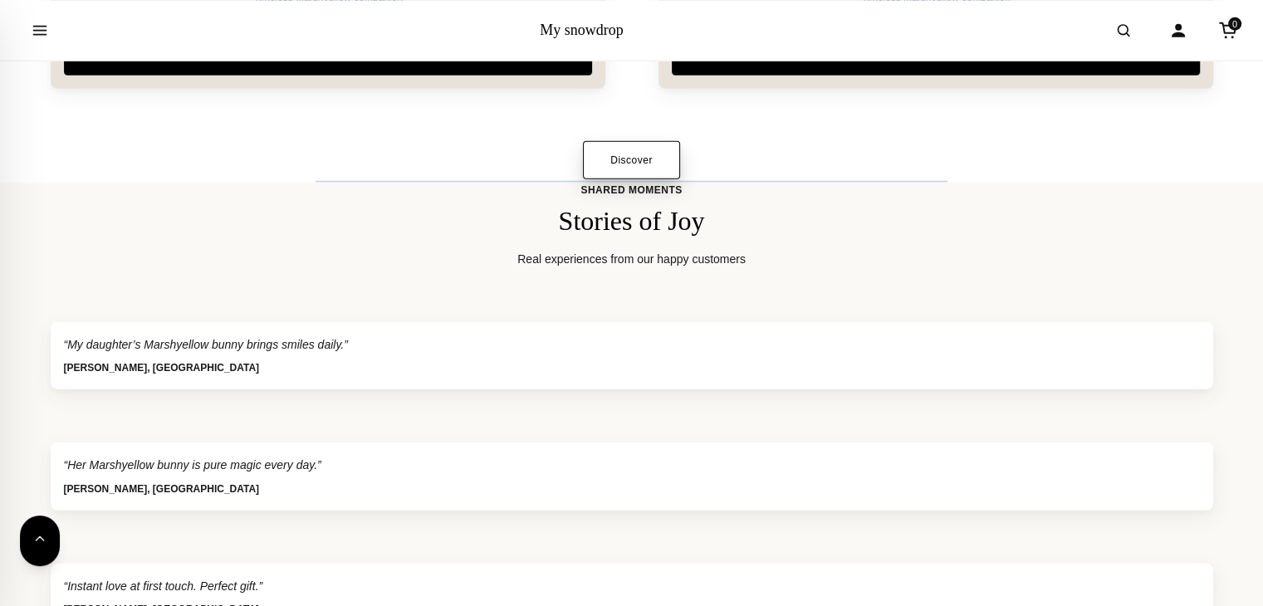
click at [623, 158] on link "Discover" at bounding box center [631, 160] width 97 height 38
